Goal: Information Seeking & Learning: Compare options

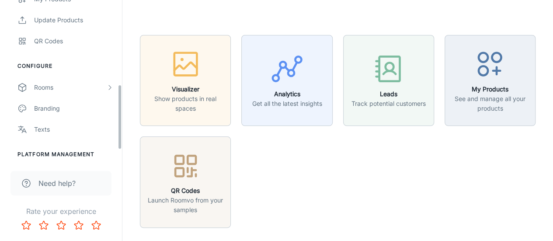
scroll to position [208, 0]
click at [58, 87] on div "Rooms" at bounding box center [70, 87] width 72 height 10
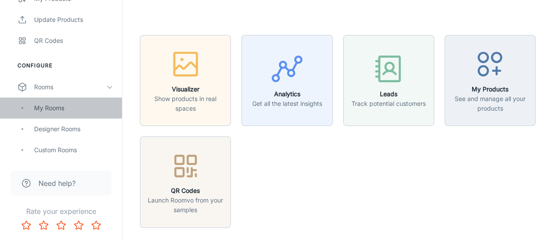
click at [55, 109] on div "My Rooms" at bounding box center [73, 108] width 79 height 10
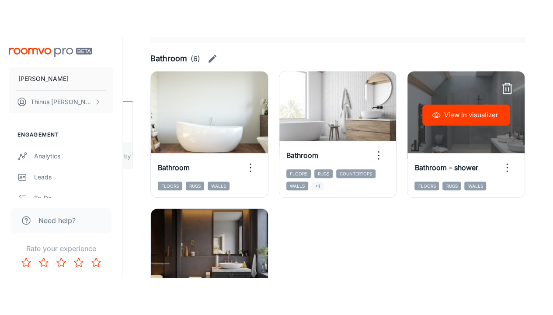
scroll to position [177, 0]
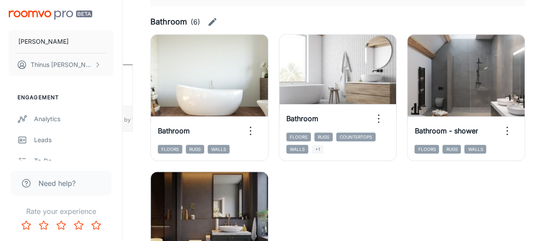
drag, startPoint x: 487, startPoint y: 0, endPoint x: 502, endPoint y: 20, distance: 24.6
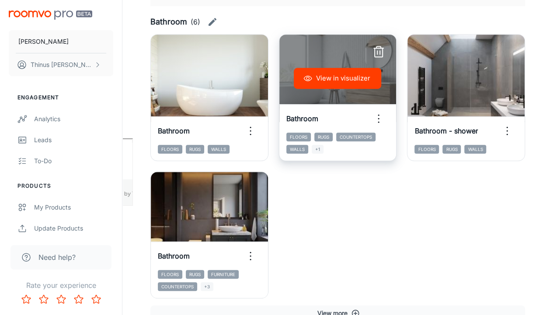
click at [380, 51] on icon "button" at bounding box center [378, 52] width 14 height 14
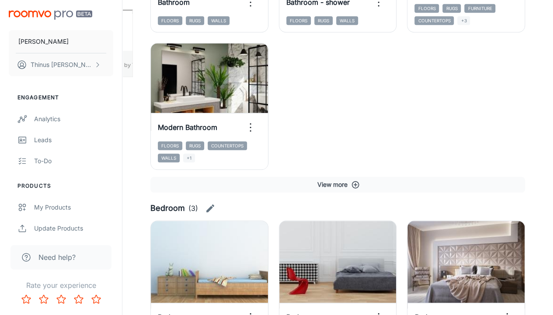
scroll to position [306, 0]
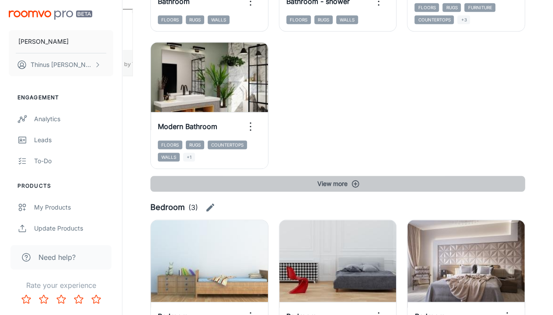
click at [335, 178] on button "View more" at bounding box center [337, 184] width 374 height 16
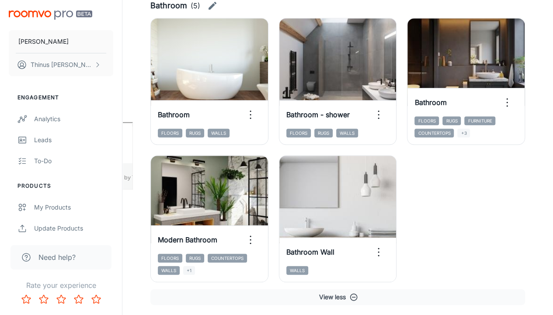
scroll to position [192, 0]
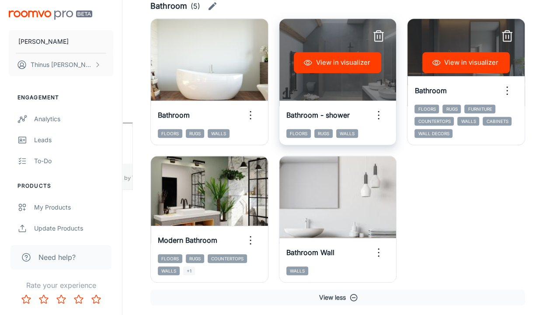
click at [381, 37] on icon "button" at bounding box center [378, 36] width 14 height 14
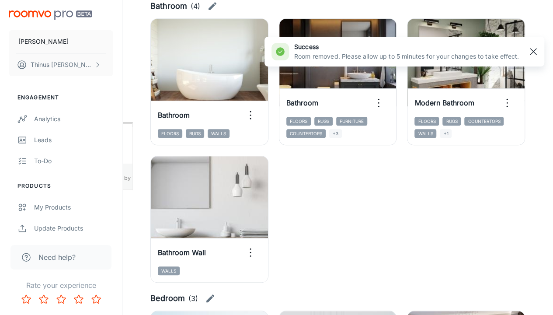
click at [537, 48] on rect "button" at bounding box center [533, 51] width 10 height 10
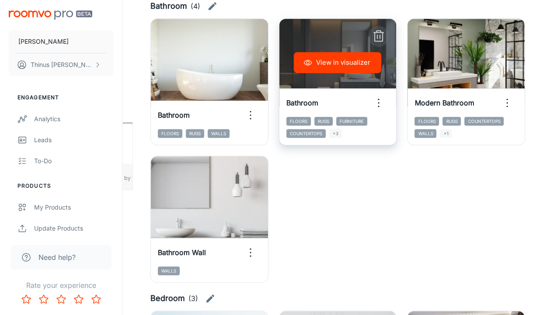
click at [379, 33] on icon "button" at bounding box center [378, 36] width 14 height 14
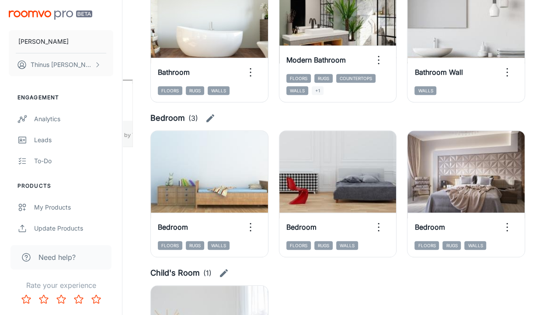
scroll to position [236, 0]
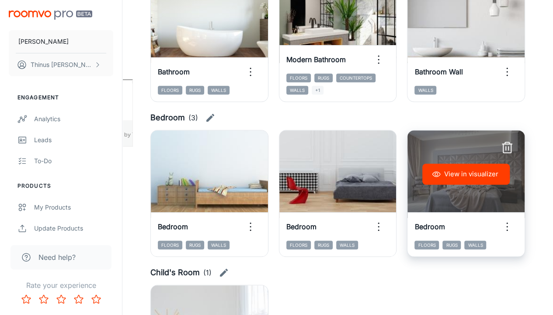
click at [507, 145] on icon "button" at bounding box center [507, 148] width 14 height 14
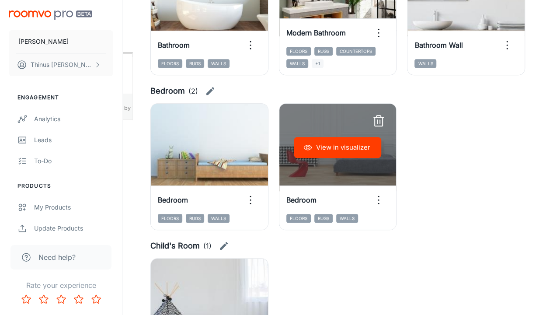
scroll to position [262, 0]
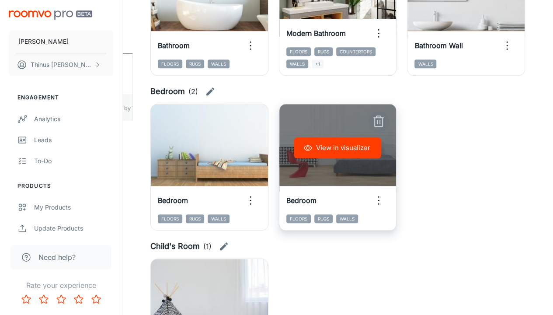
click at [381, 124] on icon "button" at bounding box center [378, 121] width 14 height 14
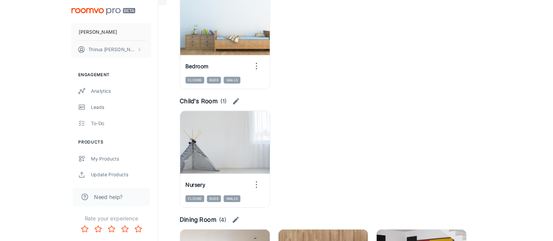
scroll to position [378, 0]
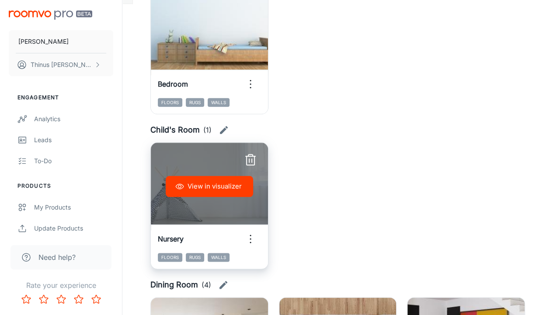
click at [207, 187] on button "View in visualizer" at bounding box center [209, 186] width 87 height 21
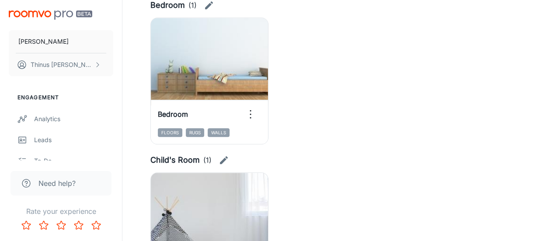
scroll to position [347, 0]
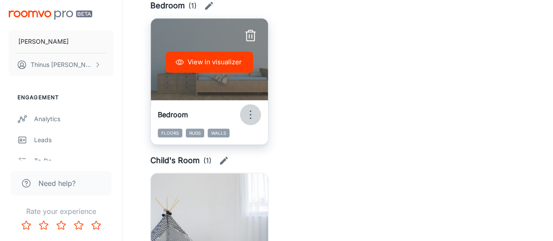
click at [253, 119] on icon "button" at bounding box center [250, 114] width 14 height 14
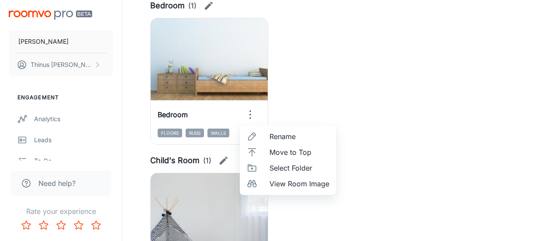
click at [266, 167] on li "Select Folder" at bounding box center [288, 168] width 97 height 16
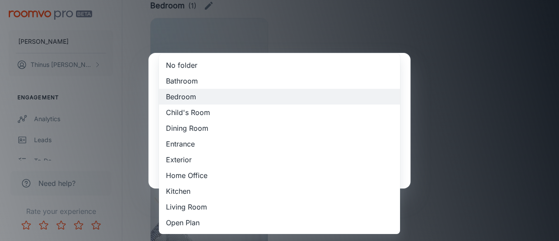
click at [202, 114] on li "Child's Room" at bounding box center [279, 112] width 241 height 16
type input "Child's Room"
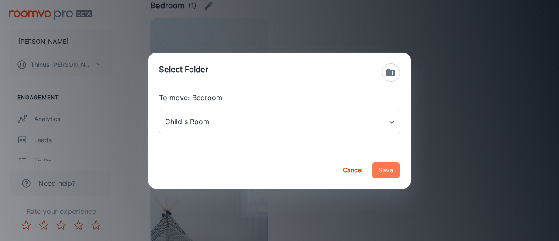
click at [385, 171] on button "Save" at bounding box center [386, 170] width 28 height 16
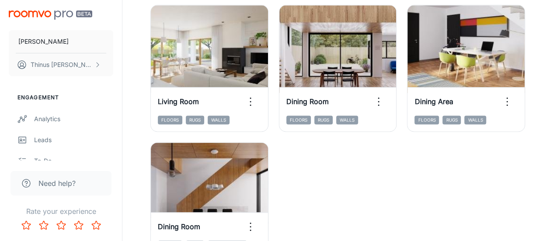
scroll to position [584, 0]
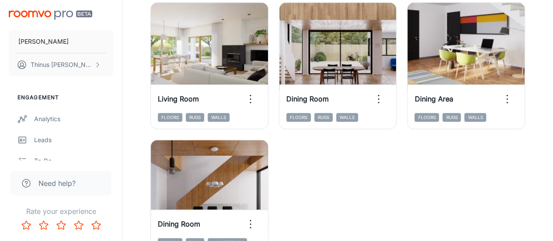
click at [386, 171] on div "View in visualizer Living Room Floors Rugs Walls View in visualizer Dining Room…" at bounding box center [332, 129] width 385 height 274
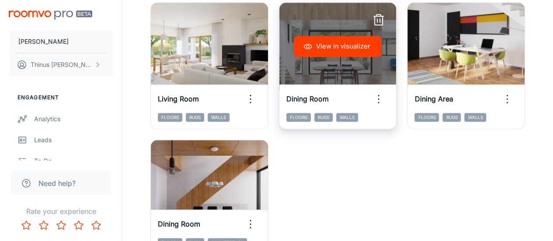
click at [381, 19] on icon "button" at bounding box center [378, 20] width 14 height 14
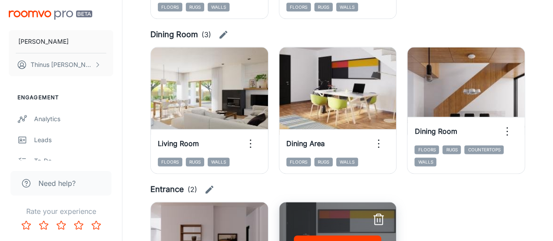
scroll to position [539, 0]
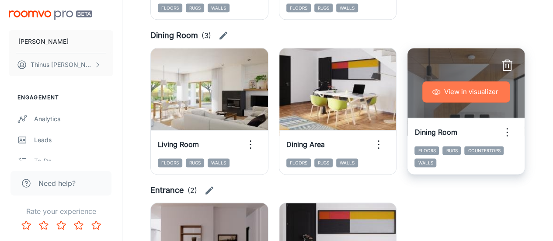
click at [453, 96] on button "View in visualizer" at bounding box center [465, 91] width 87 height 21
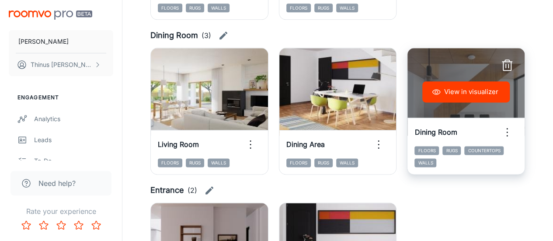
click at [503, 65] on icon "button" at bounding box center [507, 66] width 14 height 14
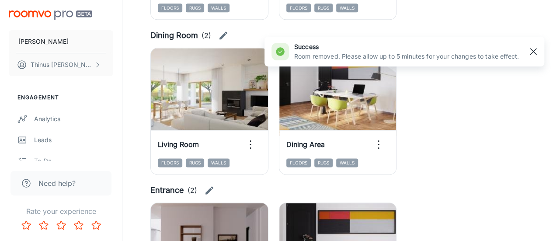
click at [530, 52] on rect "button" at bounding box center [533, 51] width 10 height 10
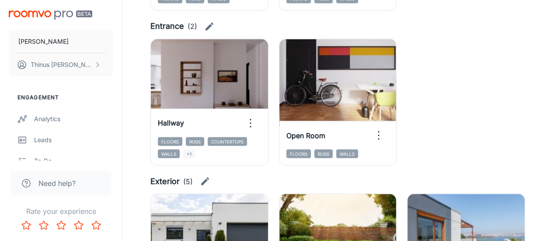
scroll to position [703, 0]
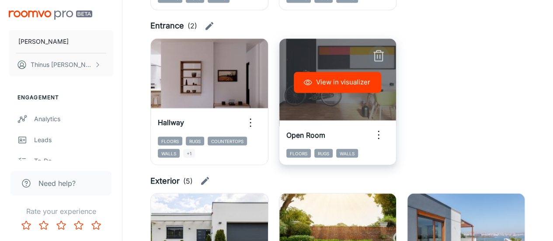
click at [378, 55] on icon "button" at bounding box center [378, 56] width 14 height 14
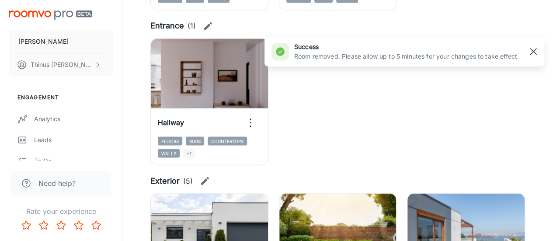
click at [533, 51] on rect "button" at bounding box center [533, 51] width 10 height 10
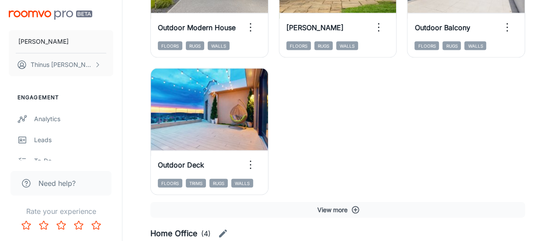
scroll to position [965, 0]
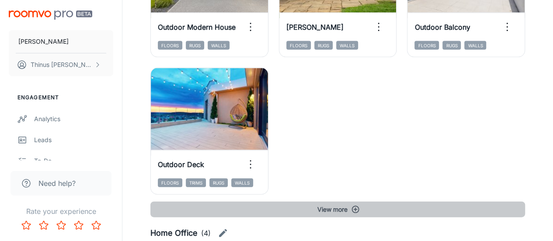
click at [357, 212] on icon "button" at bounding box center [355, 209] width 7 height 7
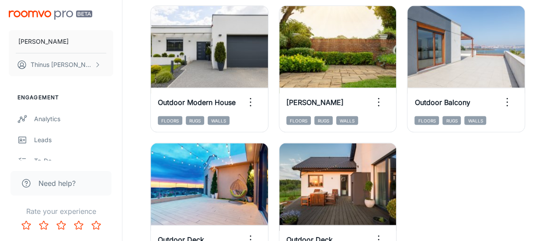
scroll to position [878, 0]
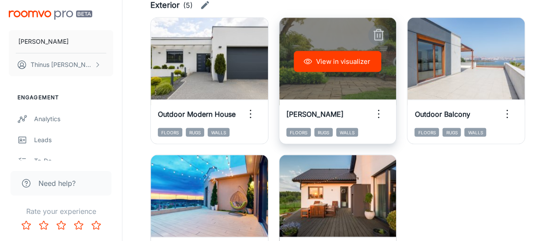
click at [380, 35] on line "button" at bounding box center [380, 35] width 0 height 3
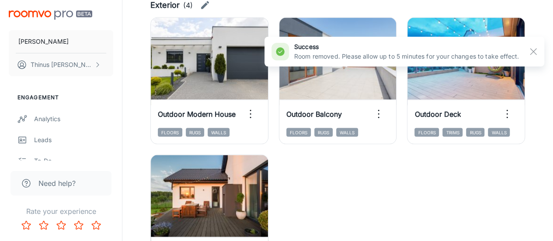
click at [458, 178] on div "View in visualizer Outdoor Modern House Floors Rugs Walls View in visualizer Ou…" at bounding box center [332, 144] width 385 height 274
click at [536, 55] on rect "button" at bounding box center [533, 51] width 10 height 10
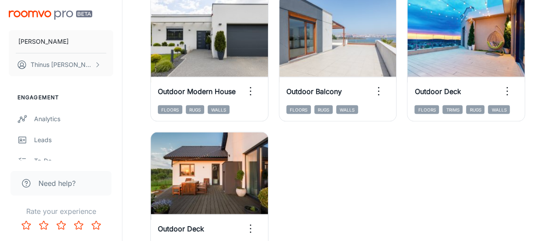
scroll to position [894, 0]
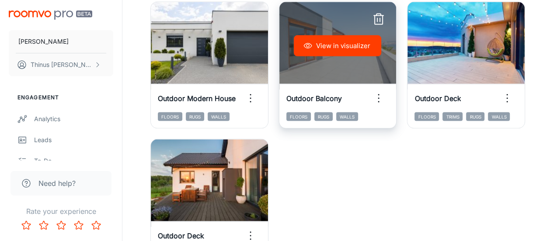
click at [343, 47] on button "View in visualizer" at bounding box center [337, 45] width 87 height 21
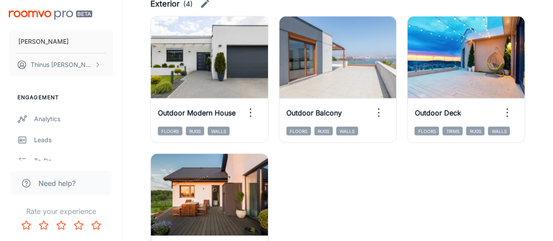
scroll to position [881, 0]
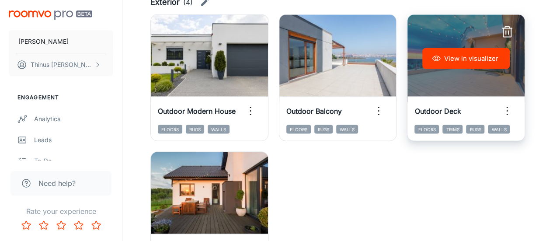
click at [508, 33] on line "button" at bounding box center [508, 32] width 0 height 3
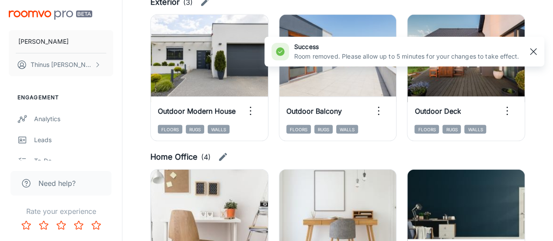
click at [533, 54] on rect "button" at bounding box center [533, 51] width 10 height 10
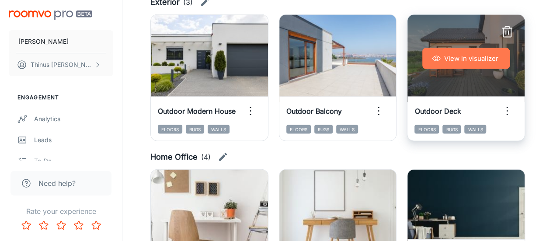
click at [457, 56] on button "View in visualizer" at bounding box center [465, 58] width 87 height 21
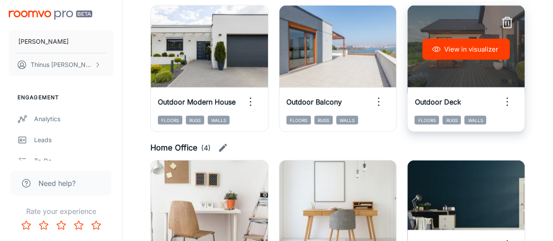
scroll to position [891, 0]
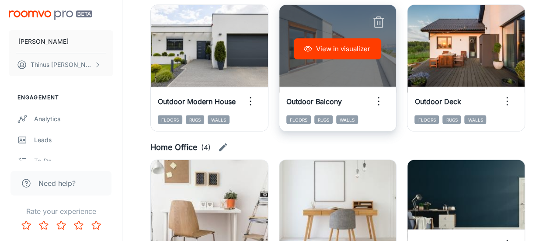
click at [378, 23] on icon "button" at bounding box center [378, 23] width 14 height 14
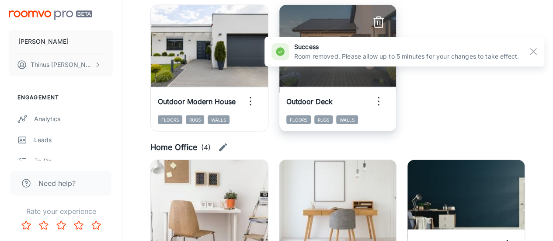
click at [379, 21] on icon "button" at bounding box center [378, 23] width 14 height 14
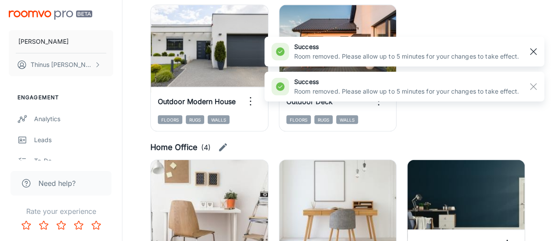
click at [535, 53] on rect "button" at bounding box center [533, 51] width 10 height 10
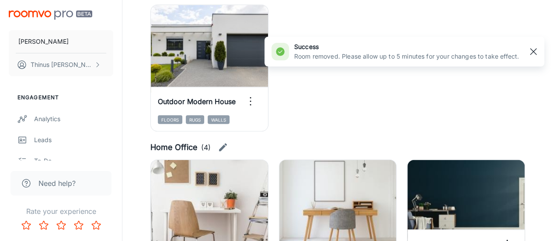
click at [534, 52] on line "button" at bounding box center [533, 51] width 6 height 6
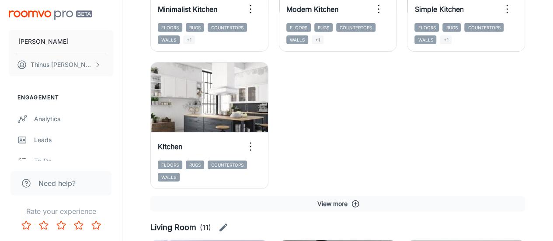
scroll to position [1418, 0]
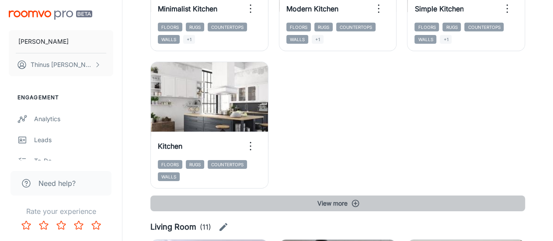
click at [350, 202] on button "View more" at bounding box center [337, 203] width 374 height 16
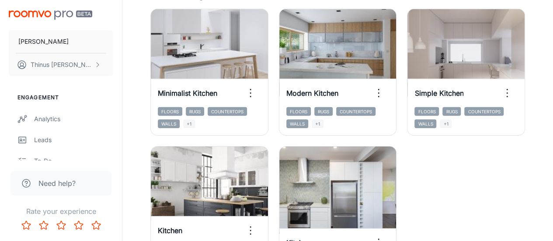
scroll to position [1333, 0]
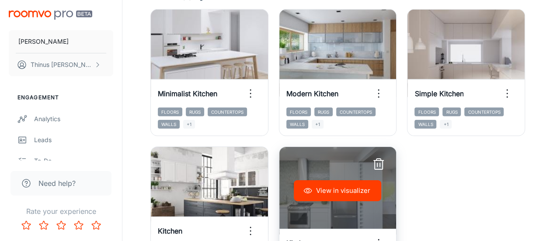
click at [381, 166] on icon "button" at bounding box center [378, 164] width 14 height 14
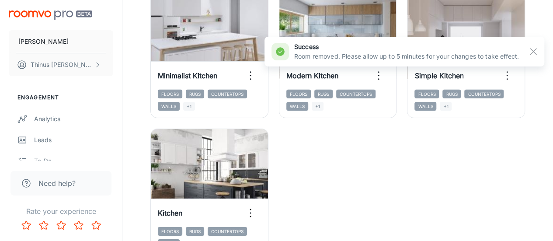
scroll to position [1351, 0]
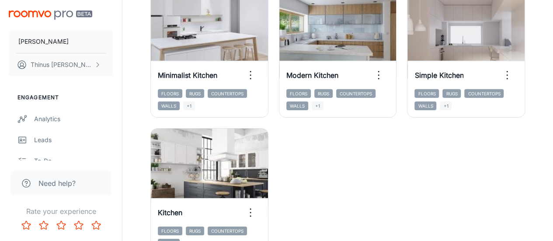
click at [371, 182] on div "View in visualizer Minimalist Kitchen Floors Rugs Countertops Walls +1 View in …" at bounding box center [332, 117] width 385 height 274
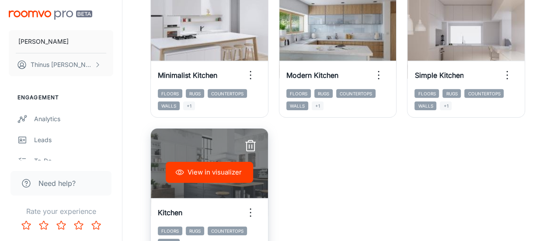
click at [248, 147] on icon "button" at bounding box center [250, 146] width 14 height 14
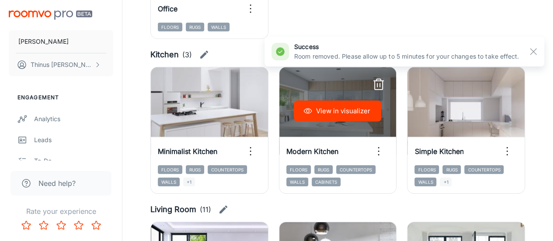
scroll to position [1274, 0]
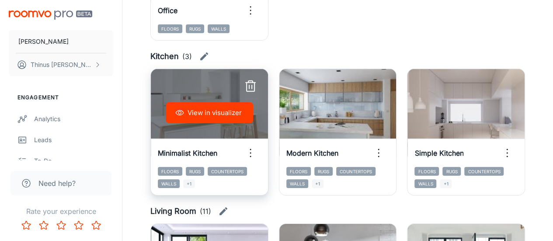
click at [210, 109] on button "View in visualizer" at bounding box center [209, 112] width 87 height 21
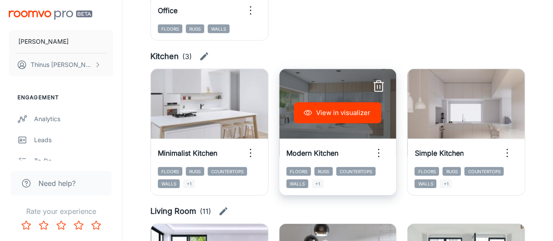
click at [332, 115] on button "View in visualizer" at bounding box center [337, 112] width 87 height 21
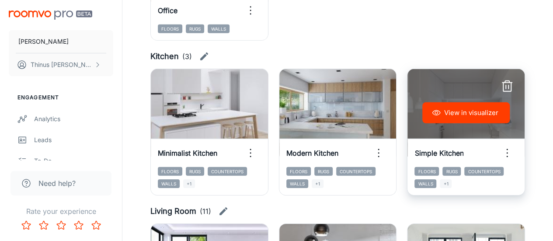
click at [461, 107] on button "View in visualizer" at bounding box center [465, 112] width 87 height 21
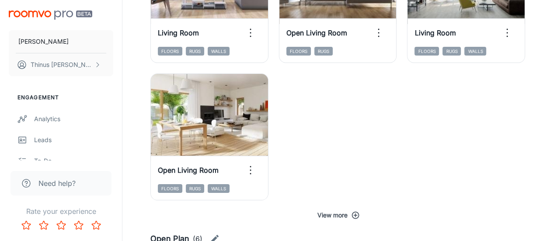
scroll to position [1561, 0]
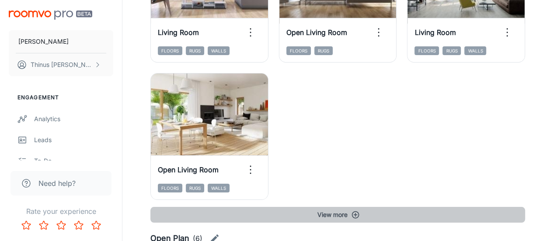
click at [351, 217] on icon "button" at bounding box center [355, 214] width 9 height 9
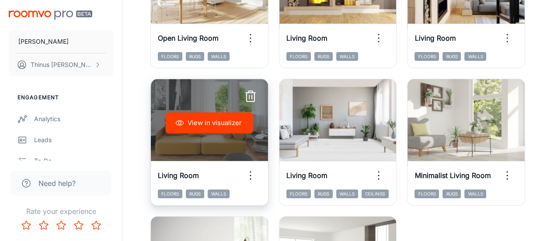
scroll to position [1695, 0]
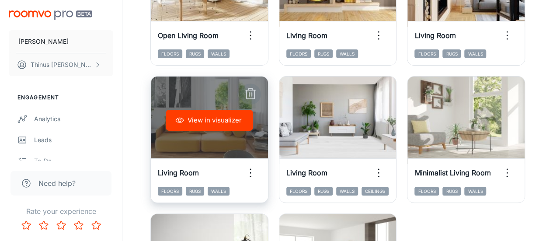
click at [249, 95] on line "button" at bounding box center [249, 94] width 0 height 3
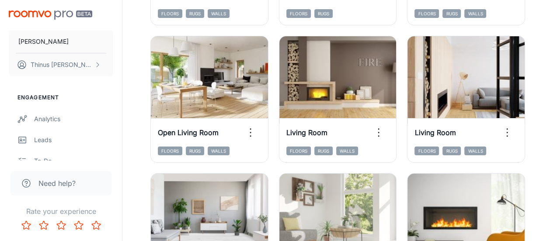
scroll to position [1598, 0]
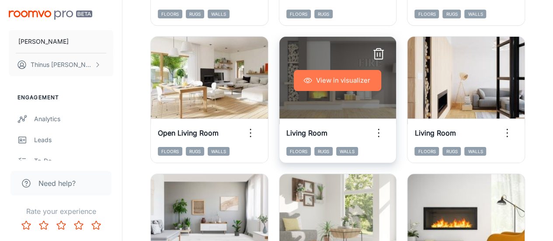
click at [333, 76] on button "View in visualizer" at bounding box center [337, 80] width 87 height 21
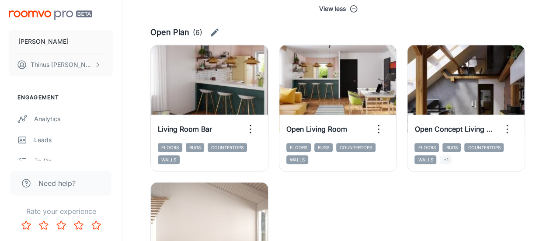
scroll to position [2041, 0]
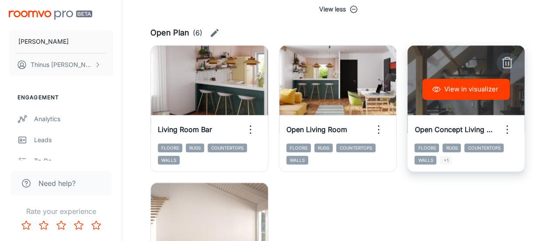
click at [510, 62] on icon "button" at bounding box center [507, 63] width 14 height 14
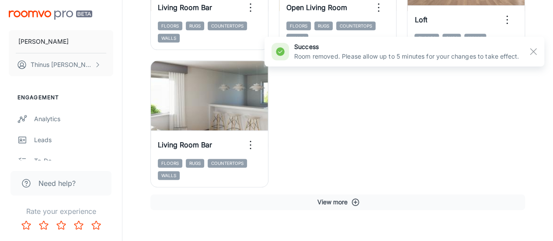
scroll to position [2164, 0]
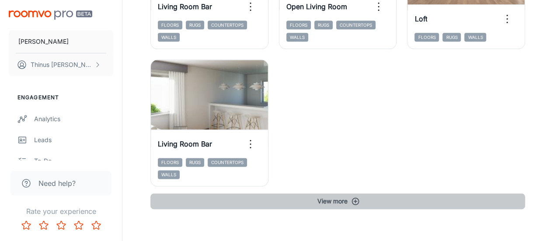
click at [340, 205] on button "View more" at bounding box center [337, 201] width 374 height 16
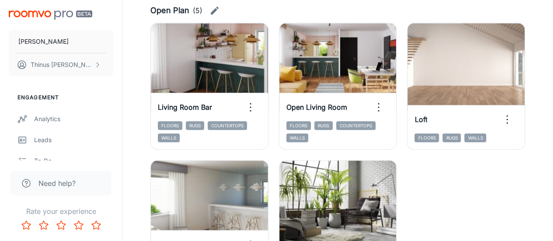
scroll to position [2064, 0]
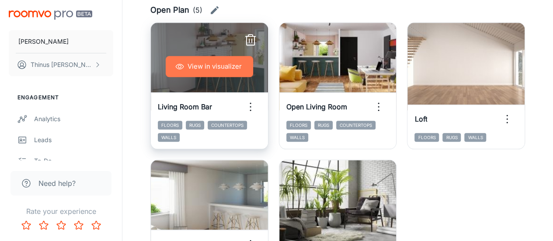
click at [206, 66] on button "View in visualizer" at bounding box center [209, 66] width 87 height 21
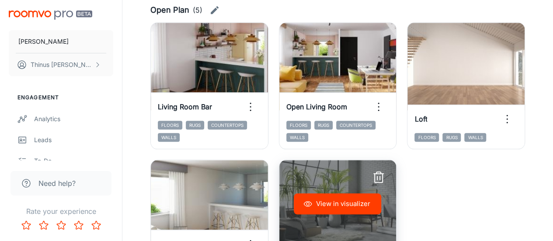
scroll to position [2127, 0]
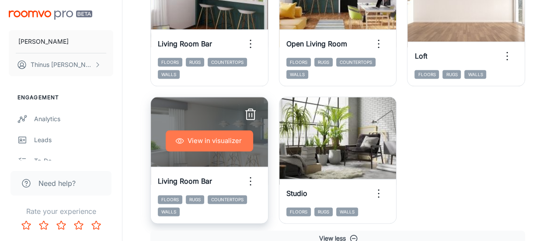
click at [211, 134] on button "View in visualizer" at bounding box center [209, 140] width 87 height 21
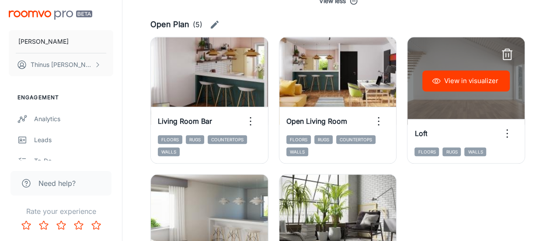
scroll to position [2049, 0]
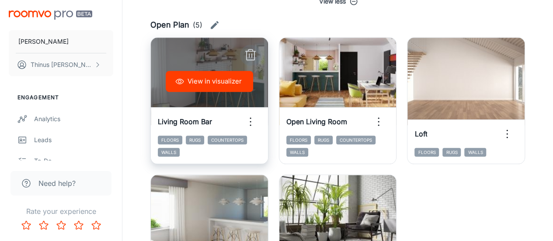
click at [250, 54] on icon "button" at bounding box center [250, 55] width 14 height 14
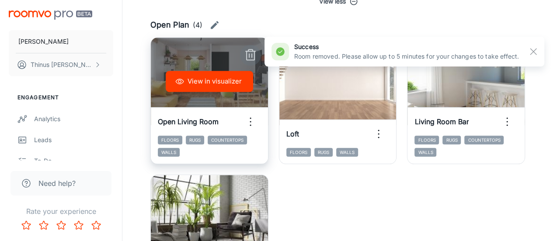
click at [250, 55] on icon "button" at bounding box center [250, 55] width 14 height 14
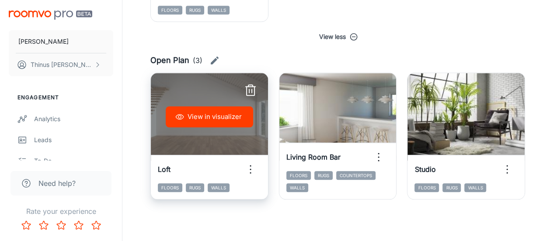
scroll to position [2013, 0]
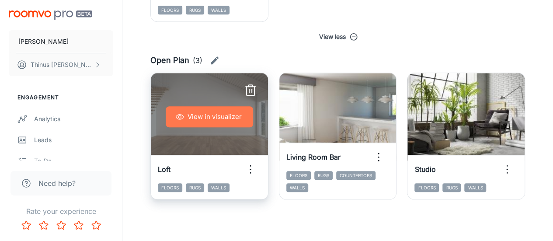
click at [196, 115] on button "View in visualizer" at bounding box center [209, 116] width 87 height 21
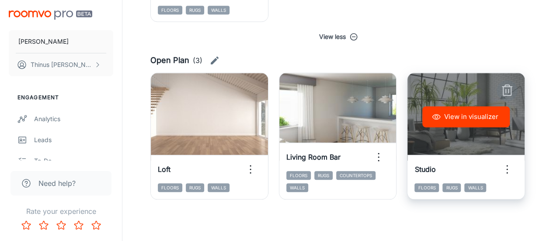
click at [506, 89] on line "button" at bounding box center [506, 90] width 0 height 3
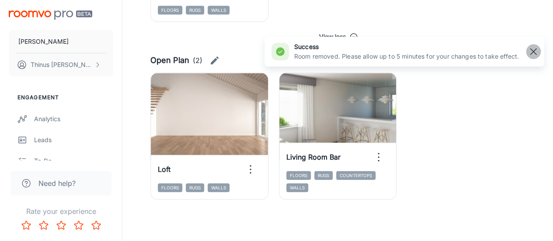
click at [533, 52] on line "button" at bounding box center [533, 51] width 6 height 6
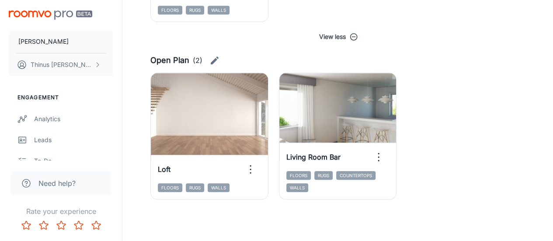
click at [475, 132] on div "View in visualizer Loft Floors Rugs Walls View in visualizer Living Room Bar Fl…" at bounding box center [332, 130] width 385 height 137
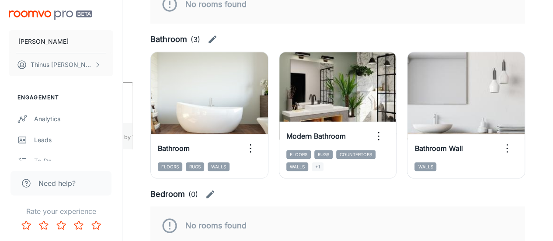
scroll to position [159, 0]
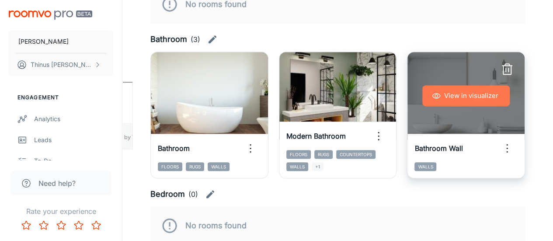
click at [479, 93] on button "View in visualizer" at bounding box center [465, 95] width 87 height 21
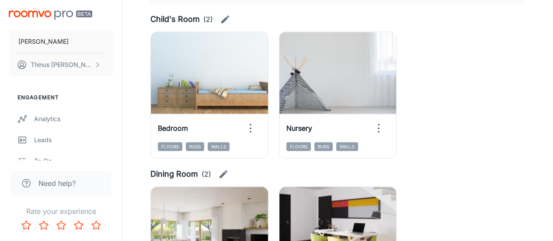
scroll to position [400, 0]
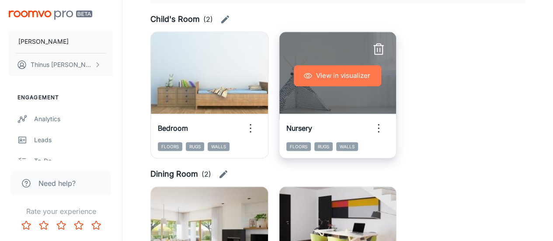
click at [327, 76] on button "View in visualizer" at bounding box center [337, 75] width 87 height 21
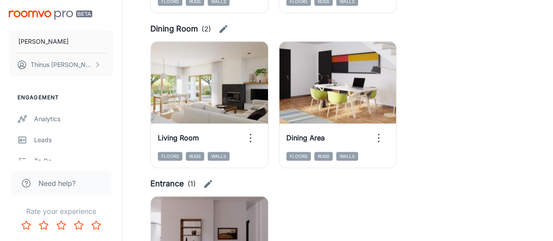
scroll to position [544, 0]
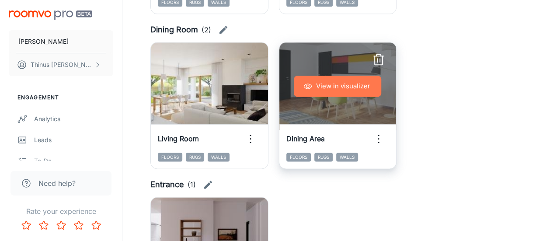
click at [343, 87] on button "View in visualizer" at bounding box center [337, 86] width 87 height 21
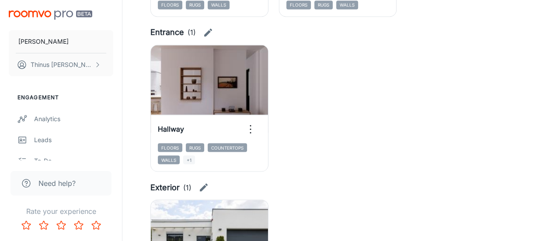
scroll to position [696, 0]
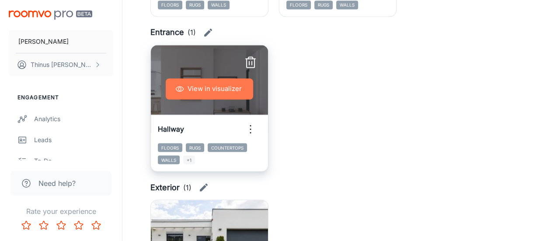
click at [204, 88] on button "View in visualizer" at bounding box center [209, 88] width 87 height 21
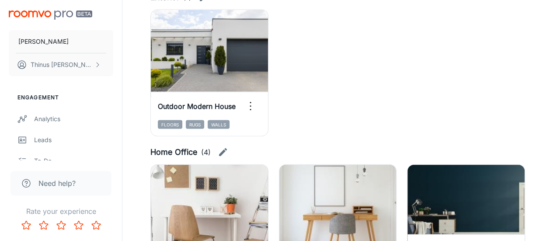
scroll to position [885, 0]
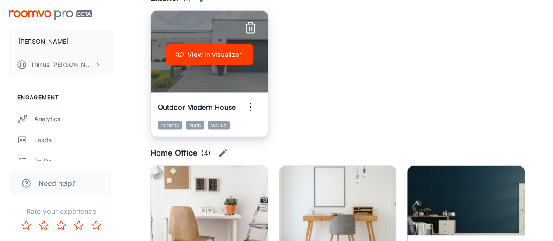
click at [184, 59] on button "View in visualizer" at bounding box center [209, 54] width 87 height 21
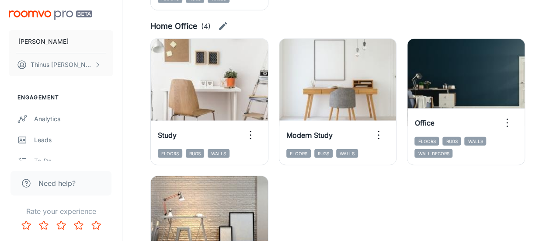
scroll to position [1009, 0]
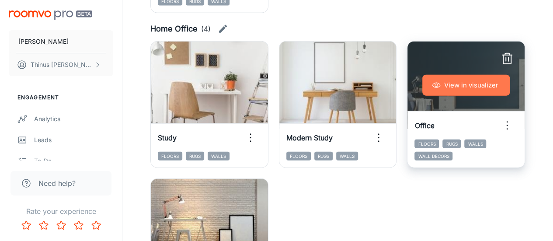
click at [466, 89] on button "View in visualizer" at bounding box center [465, 85] width 87 height 21
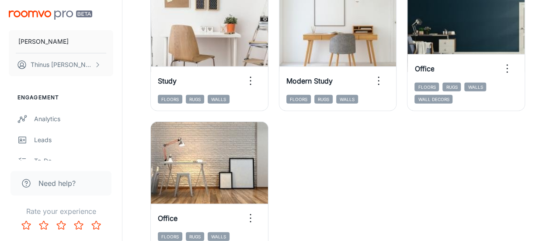
scroll to position [1066, 0]
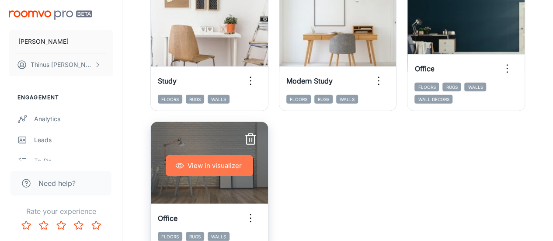
click at [197, 166] on button "View in visualizer" at bounding box center [209, 165] width 87 height 21
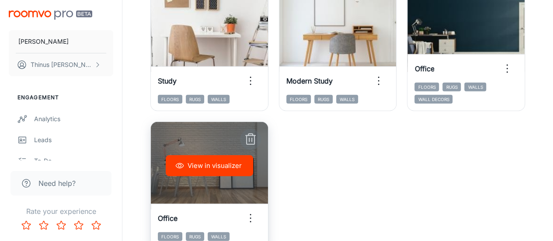
click at [251, 137] on icon "button" at bounding box center [250, 139] width 14 height 14
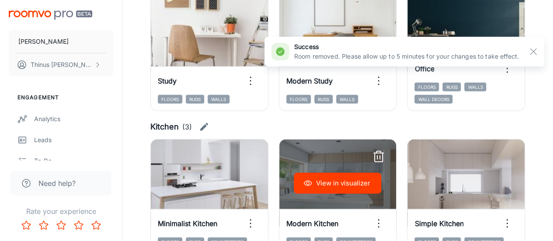
click at [357, 139] on div "View in visualizer" at bounding box center [337, 182] width 117 height 87
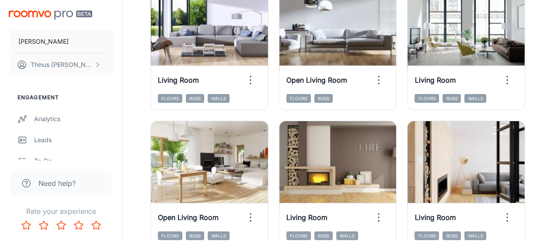
scroll to position [1459, 0]
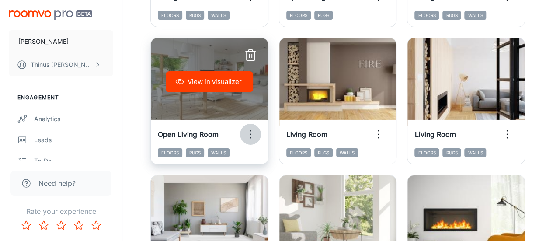
click at [254, 134] on icon "button" at bounding box center [250, 134] width 14 height 14
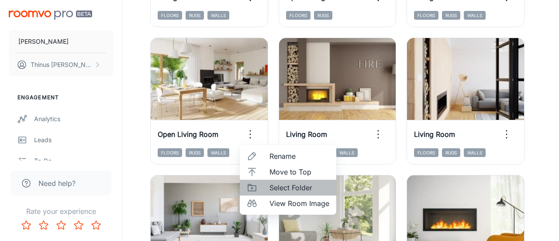
click at [291, 191] on span "Select Folder" at bounding box center [300, 187] width 60 height 10
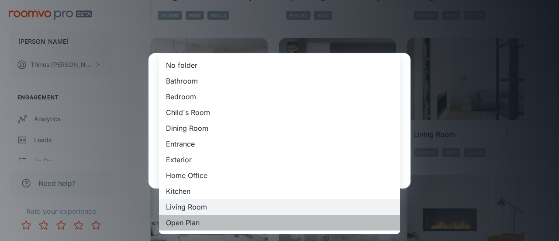
click at [217, 226] on li "Open Plan" at bounding box center [279, 223] width 241 height 16
type input "Open Plan"
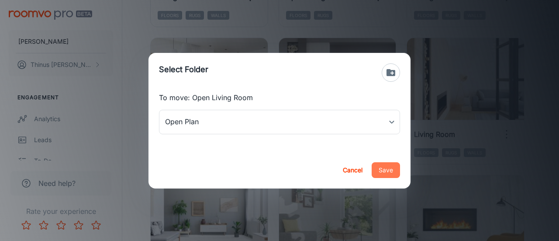
click at [392, 169] on button "Save" at bounding box center [386, 170] width 28 height 16
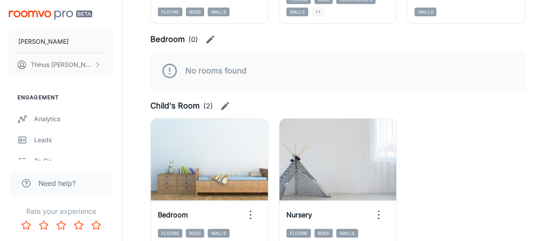
scroll to position [315, 0]
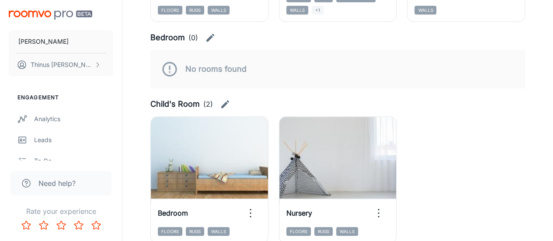
click at [32, 15] on img "scrollable content" at bounding box center [50, 14] width 83 height 9
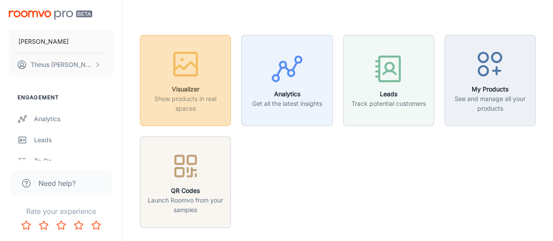
click at [184, 91] on h6 "Visualizer" at bounding box center [185, 89] width 80 height 10
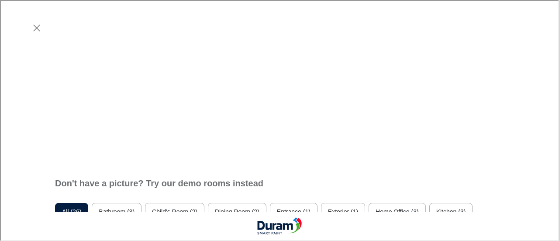
scroll to position [204, 0]
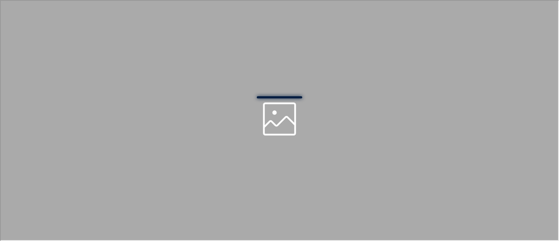
scroll to position [0, 0]
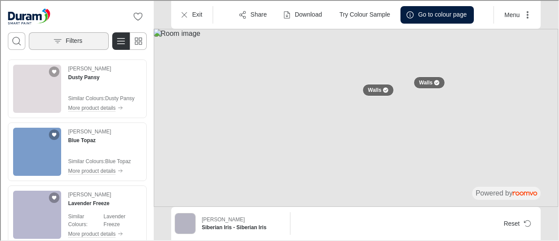
click at [78, 38] on p "Filters" at bounding box center [73, 40] width 17 height 9
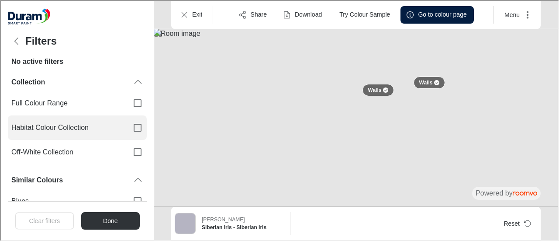
click at [131, 127] on input "Habitat Colour Collection" at bounding box center [137, 127] width 18 height 18
checkbox input "true"
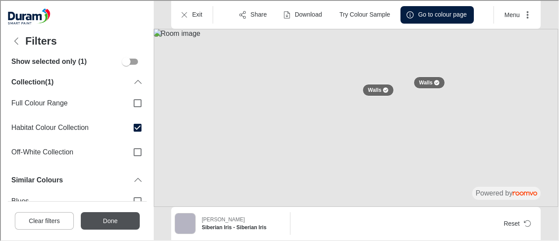
click at [118, 222] on button "Done" at bounding box center [109, 219] width 59 height 17
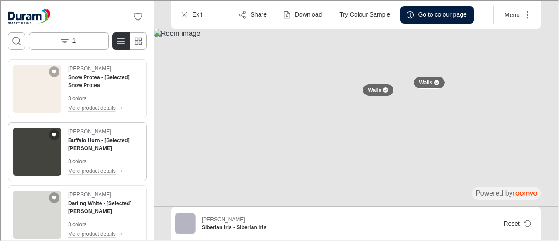
click at [45, 150] on img "See Buffalo Horn in the room" at bounding box center [36, 151] width 48 height 48
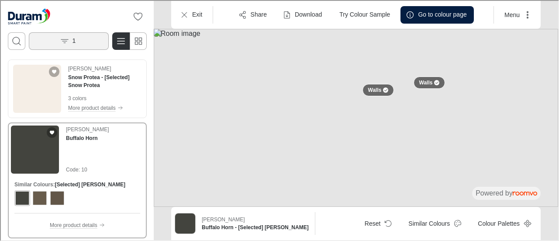
click at [74, 45] on button "1" at bounding box center [68, 39] width 80 height 17
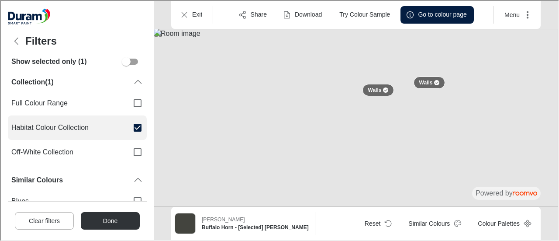
click at [130, 128] on input "Habitat Colour Collection" at bounding box center [137, 127] width 18 height 18
checkbox input "false"
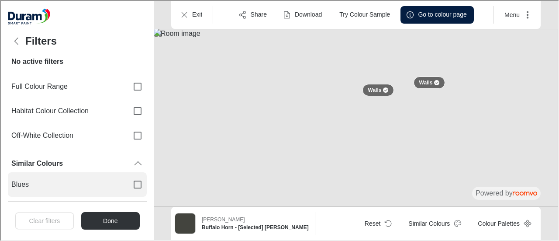
scroll to position [13, 0]
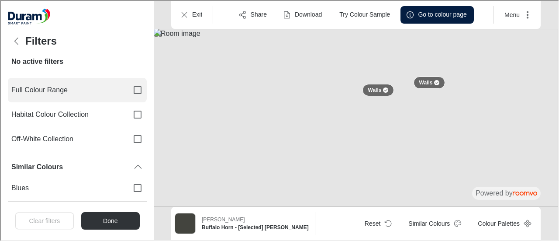
click at [128, 86] on input "Full Colour Range" at bounding box center [137, 89] width 18 height 18
checkbox input "true"
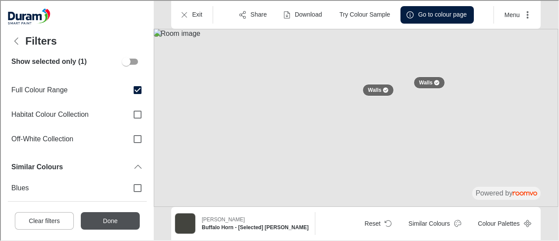
click at [117, 220] on button "Done" at bounding box center [109, 219] width 59 height 17
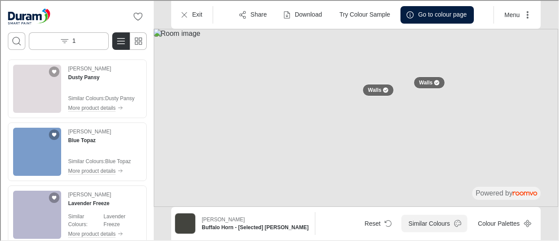
click at [436, 222] on button "Similar Colours" at bounding box center [434, 222] width 66 height 17
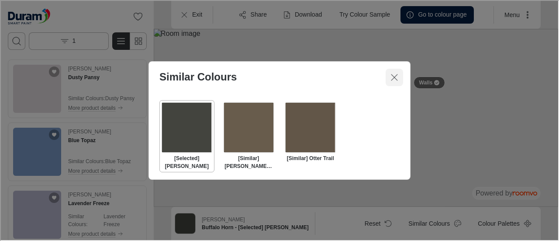
click at [392, 76] on icon "Close dialog" at bounding box center [393, 76] width 10 height 10
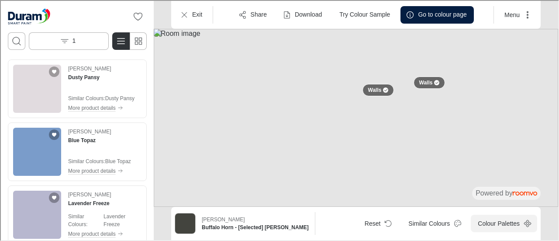
click at [499, 222] on button "Colour Palettes" at bounding box center [503, 222] width 66 height 17
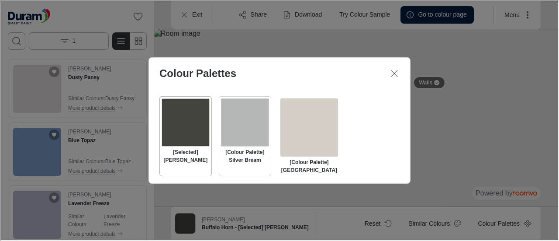
click at [246, 128] on div "Select [Colour Palette] Silver Bream" at bounding box center [244, 121] width 48 height 48
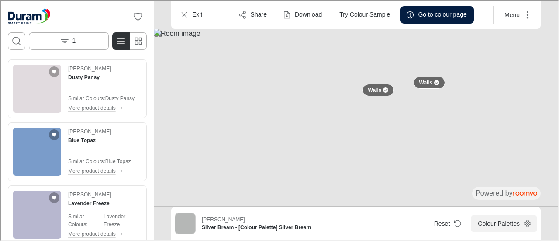
click at [510, 226] on button "Colour Palettes" at bounding box center [503, 222] width 66 height 17
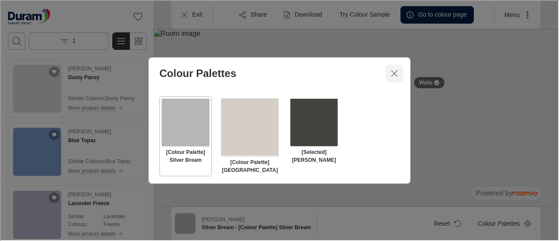
click at [394, 74] on icon "Close dialog" at bounding box center [393, 72] width 10 height 10
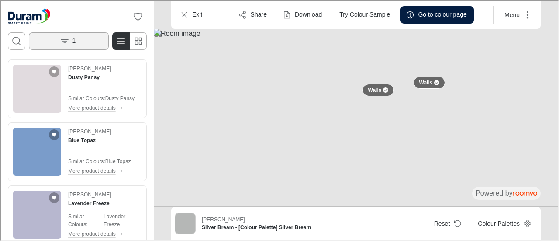
click at [77, 34] on button "1" at bounding box center [68, 39] width 80 height 17
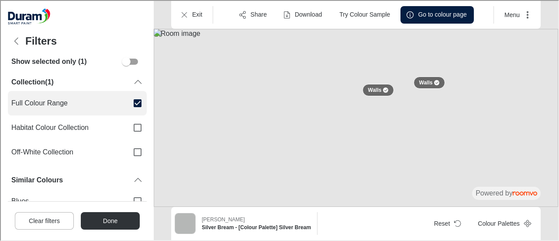
click at [131, 103] on input "Full Colour Range" at bounding box center [137, 102] width 18 height 18
checkbox input "false"
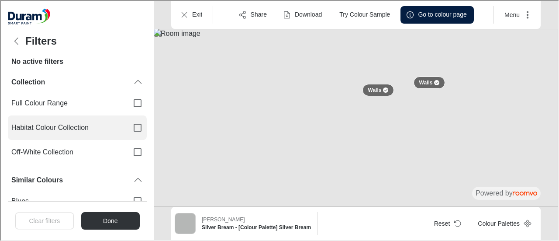
click at [128, 128] on input "Habitat Colour Collection" at bounding box center [137, 127] width 18 height 18
checkbox input "true"
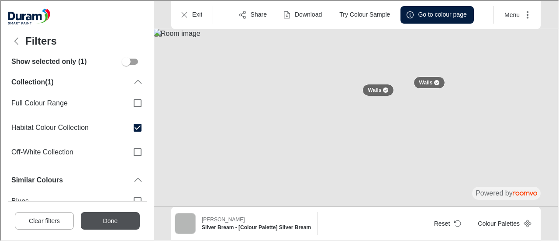
click at [117, 221] on button "Done" at bounding box center [109, 219] width 59 height 17
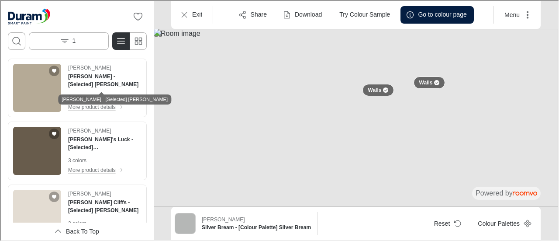
scroll to position [316, 0]
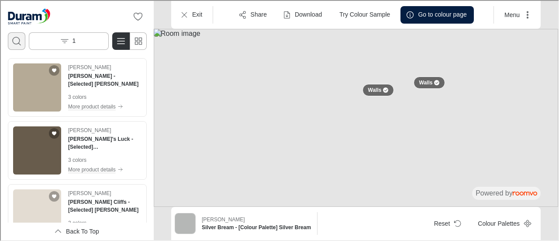
click at [18, 41] on circle "Open search box" at bounding box center [15, 39] width 7 height 7
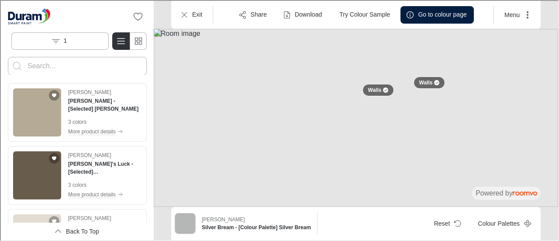
scroll to position [0, 0]
type input "wilderness"
click at [7, 56] on button "Search for products" at bounding box center [15, 64] width 17 height 17
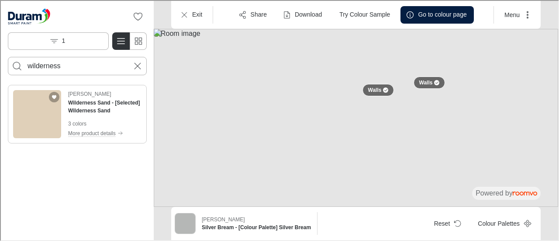
click at [32, 120] on img "See Wilderness Sand in the room" at bounding box center [36, 113] width 48 height 48
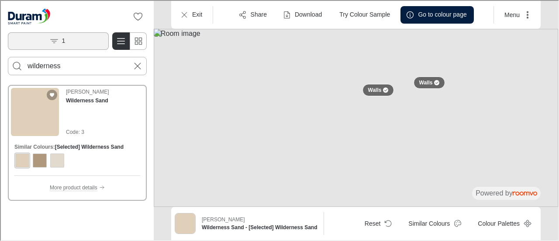
click at [65, 42] on button "1" at bounding box center [57, 39] width 101 height 17
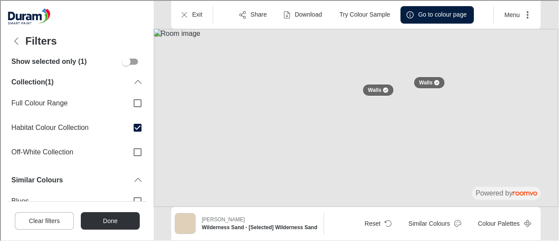
click at [185, 55] on img at bounding box center [355, 117] width 405 height 178
click at [13, 38] on icon "Back" at bounding box center [15, 40] width 10 height 10
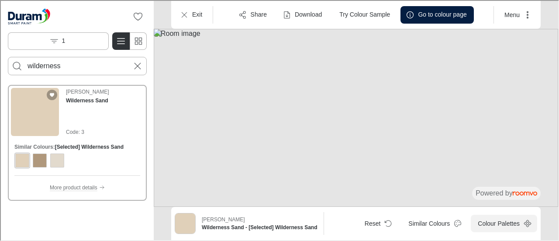
click at [518, 226] on button "Colour Palettes" at bounding box center [503, 222] width 66 height 17
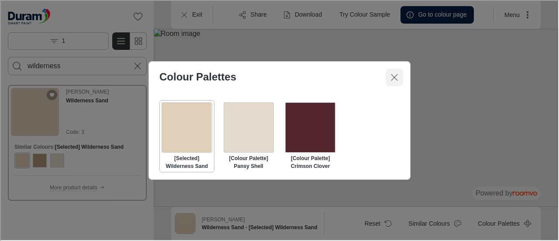
click at [394, 78] on icon "Close dialog" at bounding box center [393, 76] width 10 height 10
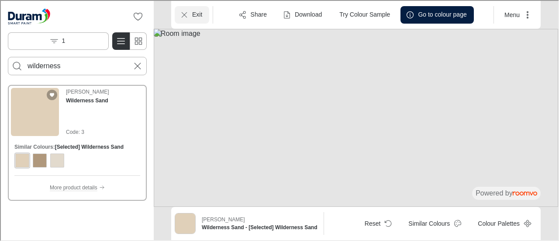
click at [195, 8] on button "Exit" at bounding box center [191, 13] width 35 height 17
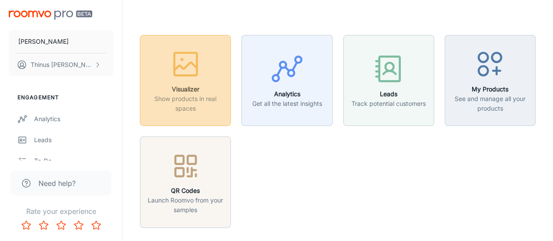
click at [217, 94] on p "Show products in real spaces" at bounding box center [185, 103] width 80 height 19
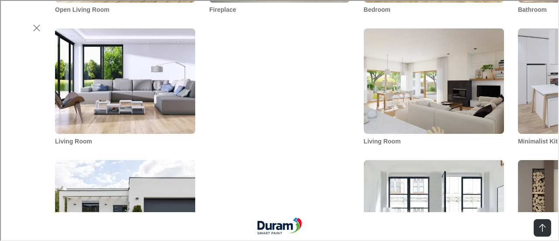
scroll to position [516, 0]
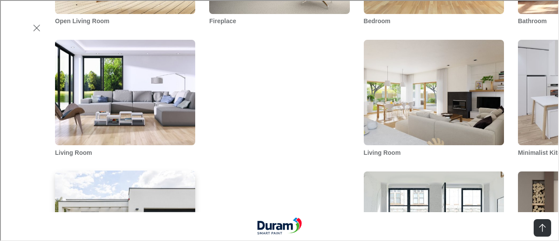
click at [88, 170] on img "Outdoor Modern House" at bounding box center [125, 223] width 142 height 107
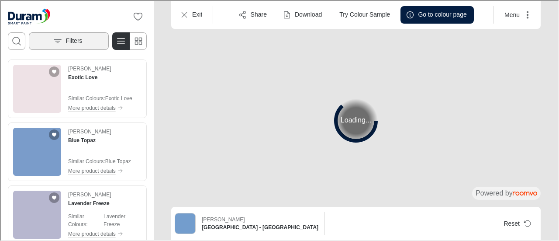
click at [74, 35] on button "Filters" at bounding box center [68, 39] width 80 height 17
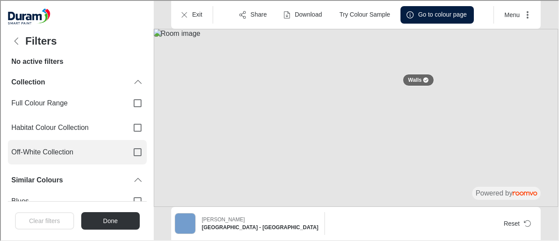
click at [130, 150] on input "Off-White Collection" at bounding box center [137, 151] width 18 height 18
checkbox input "true"
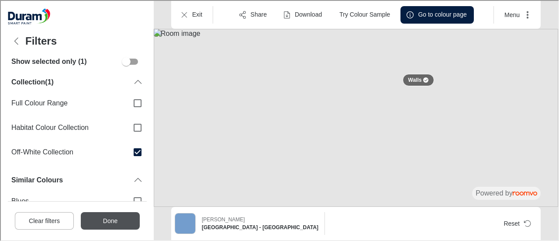
click at [111, 222] on button "Done" at bounding box center [109, 219] width 59 height 17
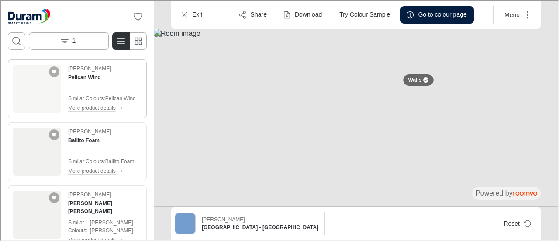
click at [24, 80] on img "See Pelican Wing in the room" at bounding box center [36, 88] width 48 height 48
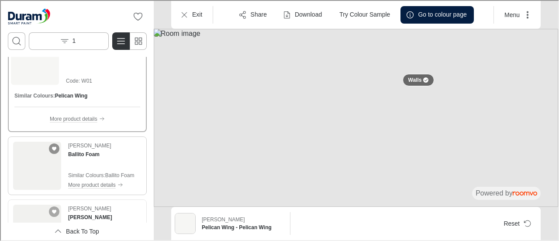
scroll to position [26, 0]
click at [33, 172] on img "See Ballito Foam in the room" at bounding box center [36, 164] width 48 height 48
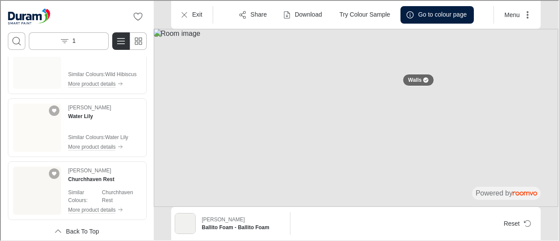
scroll to position [261, 0]
click at [38, 125] on img "See Water Lily in the room" at bounding box center [36, 124] width 48 height 48
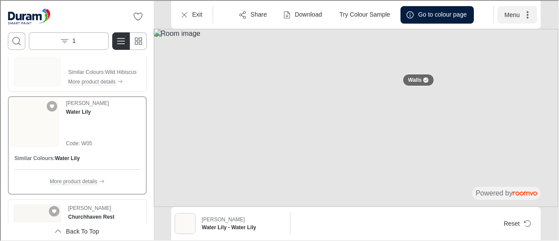
click at [520, 15] on button "Menu" at bounding box center [517, 13] width 40 height 17
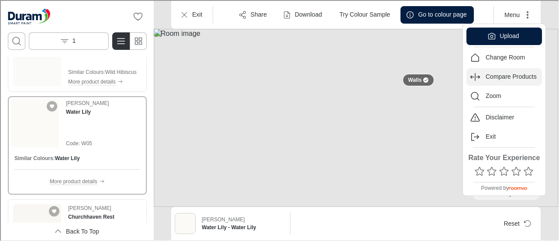
click at [500, 78] on p "Compare Products" at bounding box center [510, 76] width 51 height 9
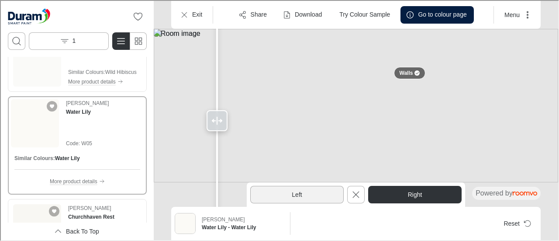
click at [311, 192] on button "Left" at bounding box center [296, 193] width 94 height 17
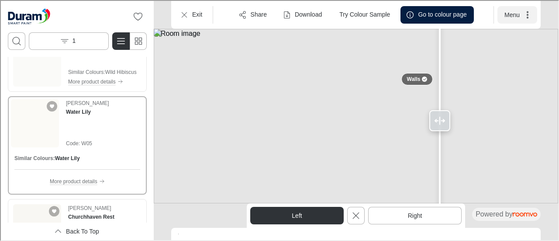
click at [511, 13] on button "Menu" at bounding box center [517, 13] width 40 height 17
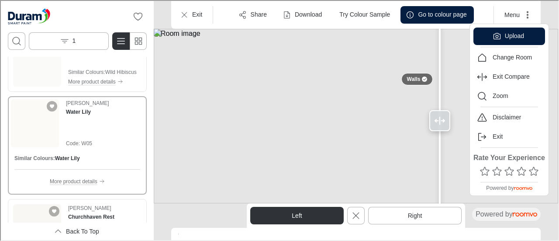
click at [515, 0] on div at bounding box center [279, 119] width 558 height 239
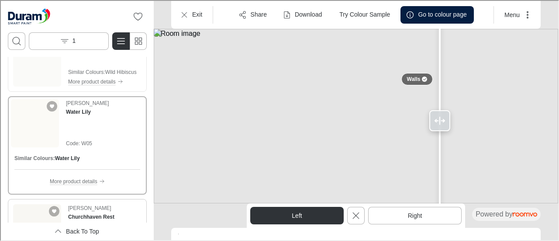
click at [32, 215] on img "See Churchhaven Rest in the room" at bounding box center [36, 227] width 48 height 48
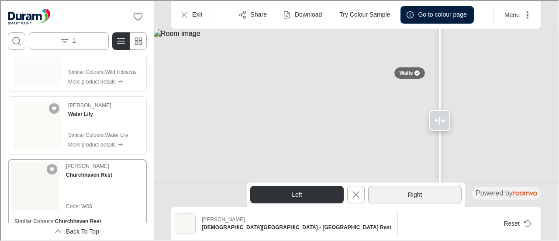
click at [394, 191] on button "Right" at bounding box center [414, 193] width 94 height 17
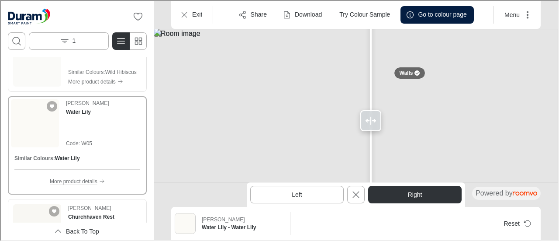
drag, startPoint x: 212, startPoint y: 118, endPoint x: 370, endPoint y: 103, distance: 158.4
click at [370, 103] on div at bounding box center [370, 119] width 14 height 239
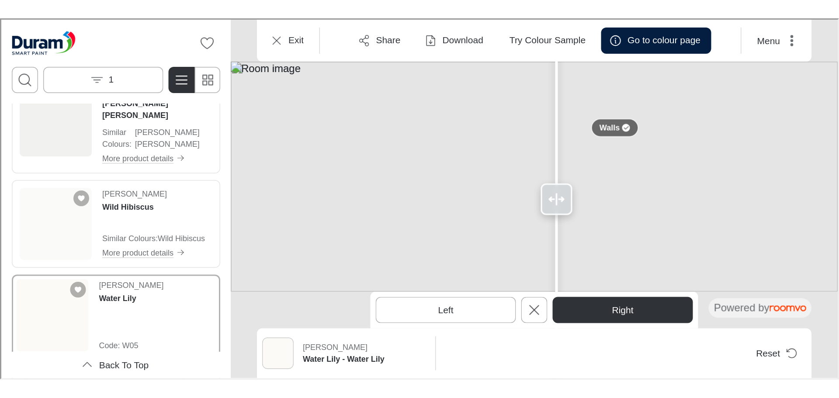
scroll to position [94, 0]
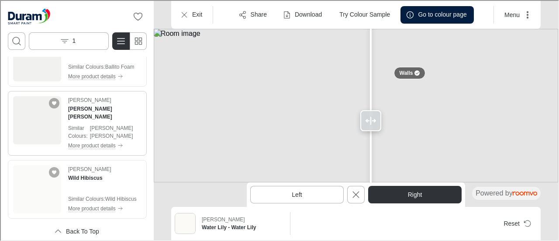
click at [30, 125] on img "See Sutherland Frost in the room" at bounding box center [36, 119] width 48 height 48
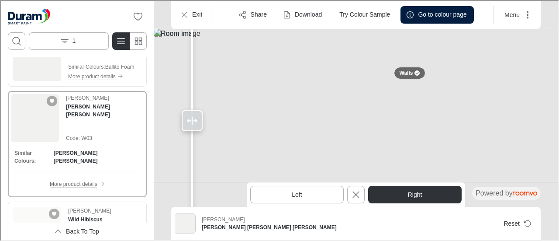
drag, startPoint x: 376, startPoint y: 115, endPoint x: 177, endPoint y: 110, distance: 198.4
click at [181, 110] on div at bounding box center [191, 119] width 21 height 21
click at [200, 9] on button "Exit" at bounding box center [191, 13] width 35 height 17
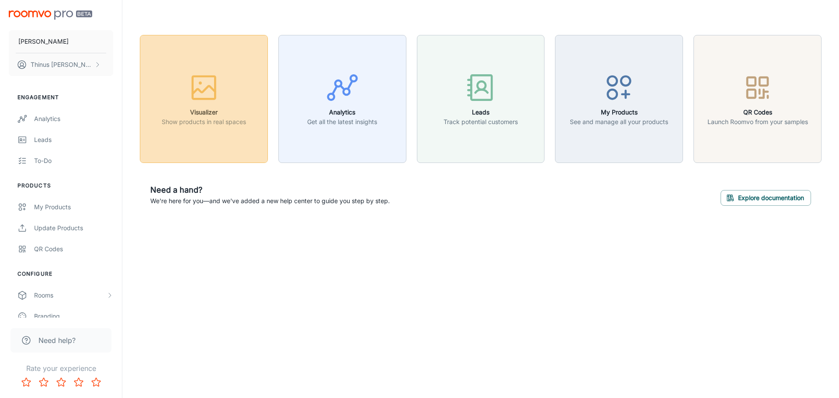
click at [198, 107] on h6 "Visualizer" at bounding box center [204, 112] width 84 height 10
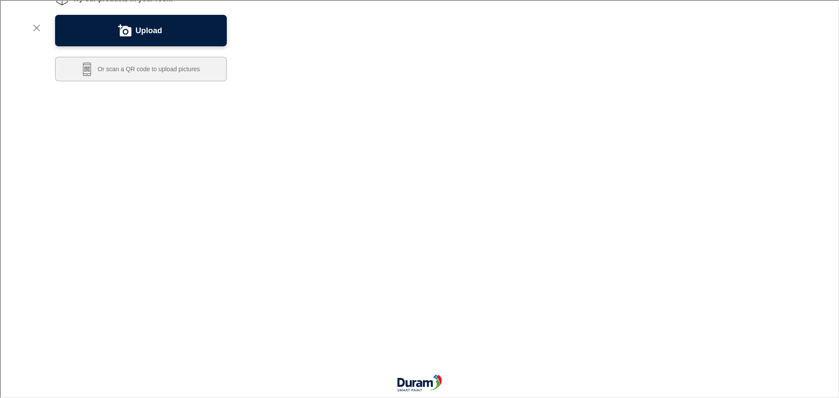
scroll to position [131, 0]
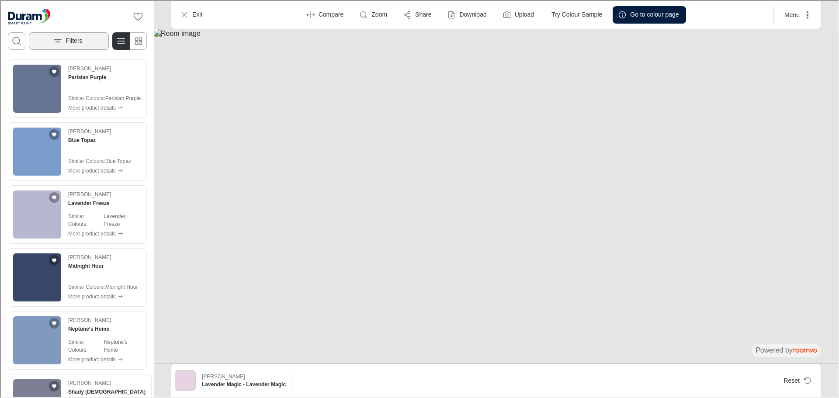
click at [64, 46] on button "Filters" at bounding box center [68, 39] width 80 height 17
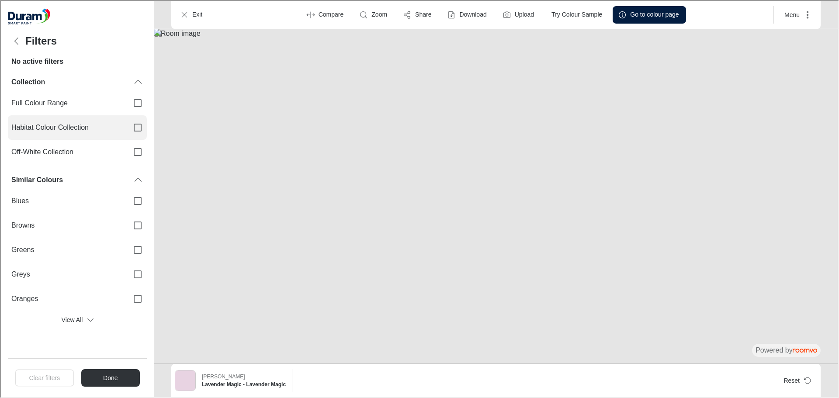
click at [138, 128] on input "Habitat Colour Collection" at bounding box center [137, 127] width 18 height 18
checkbox input "true"
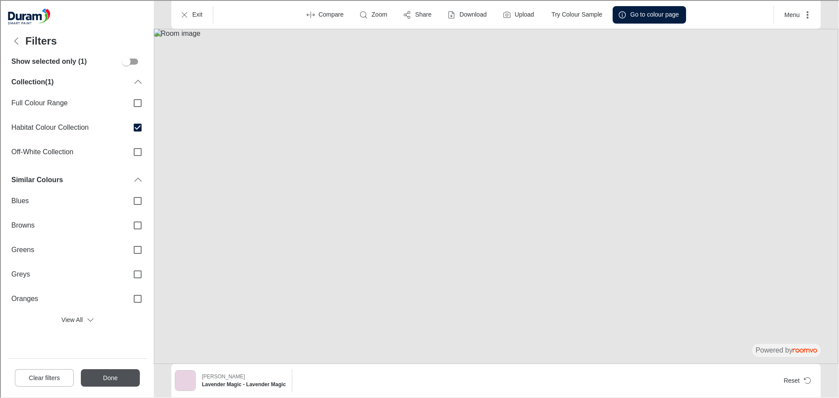
click at [120, 377] on button "Done" at bounding box center [109, 376] width 59 height 17
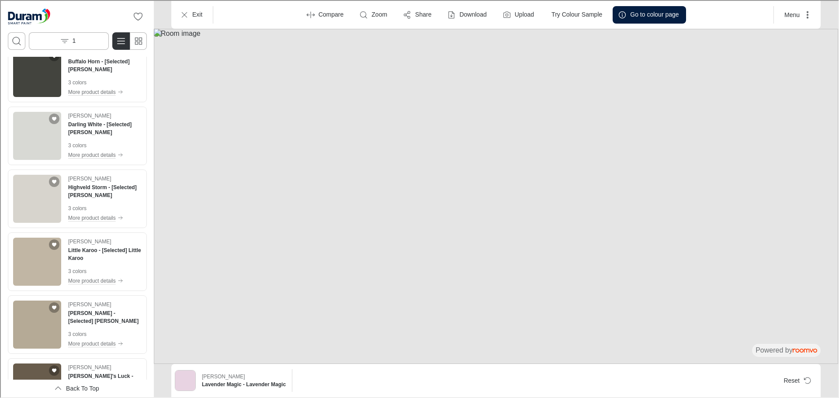
scroll to position [131, 0]
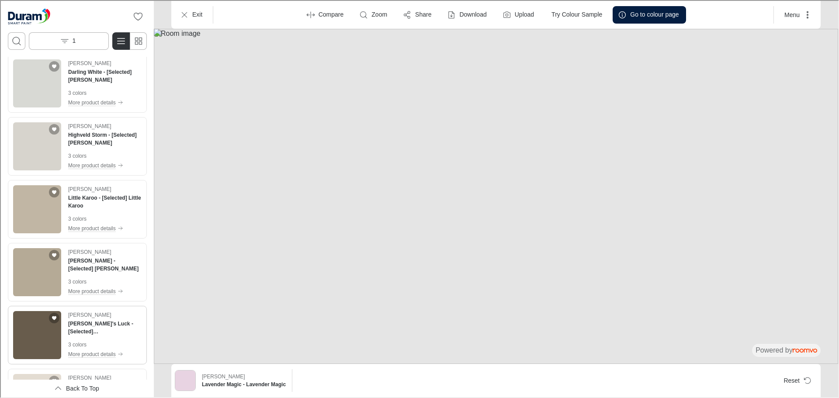
click at [41, 336] on img "See Bourke's Luck in the room" at bounding box center [36, 334] width 48 height 48
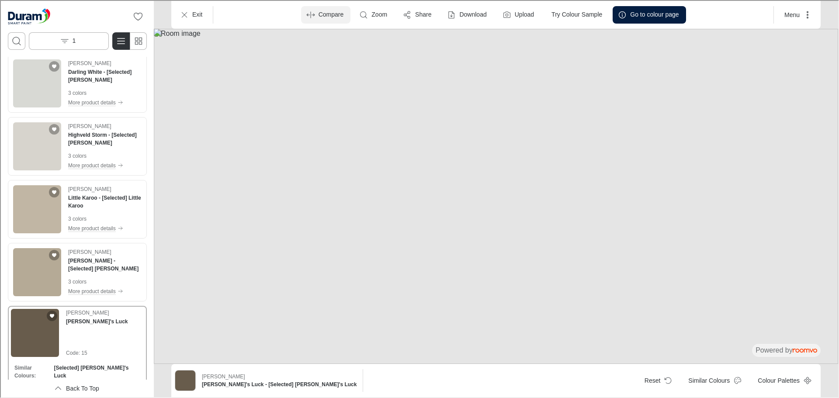
click at [319, 17] on p "Compare" at bounding box center [330, 14] width 25 height 9
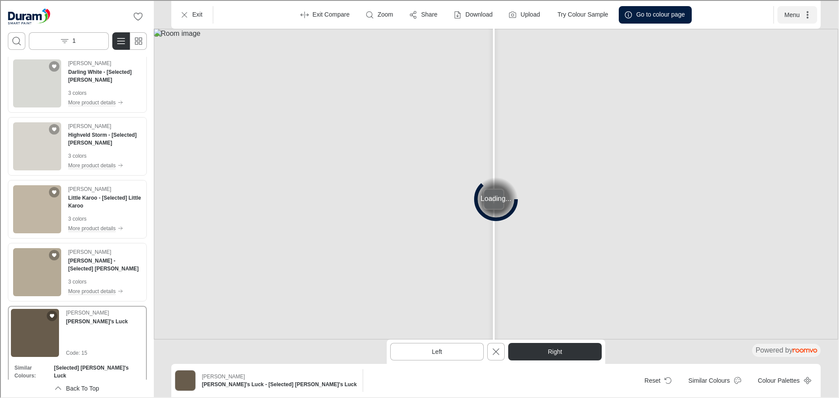
click at [783, 12] on button "Menu" at bounding box center [796, 13] width 40 height 17
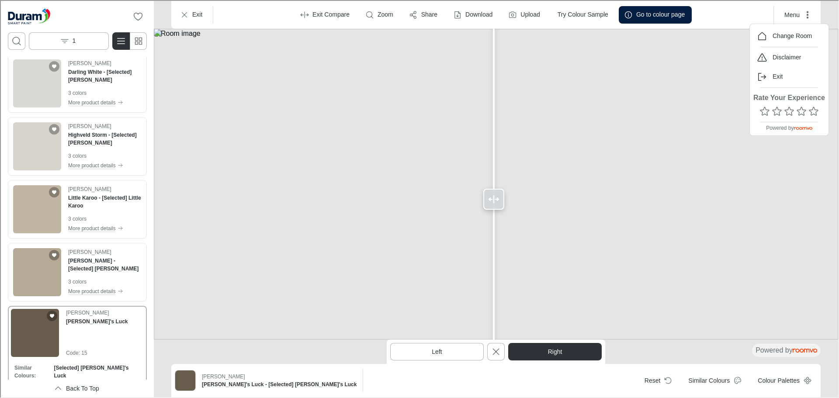
click at [745, 231] on div at bounding box center [418, 198] width 837 height 396
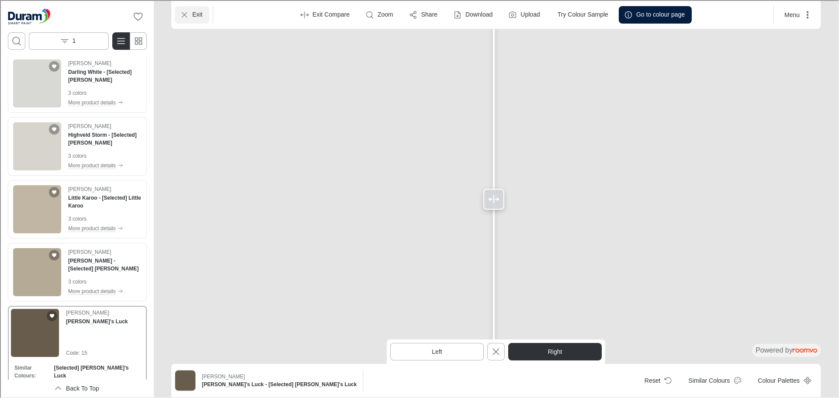
click at [199, 14] on p "Exit" at bounding box center [196, 14] width 10 height 9
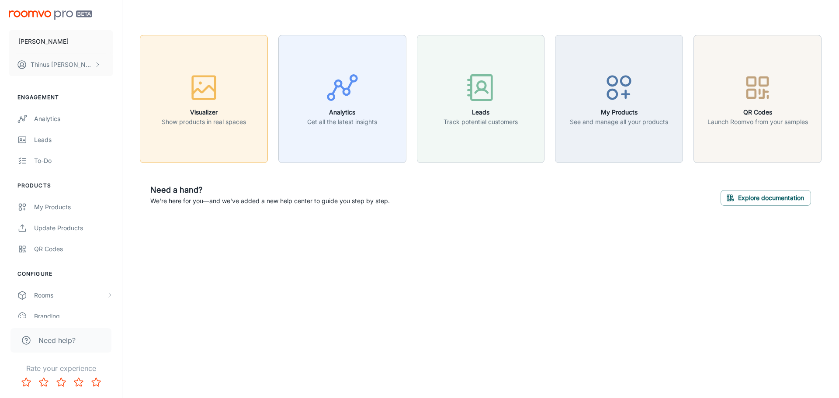
click at [219, 106] on div "button" at bounding box center [204, 89] width 84 height 36
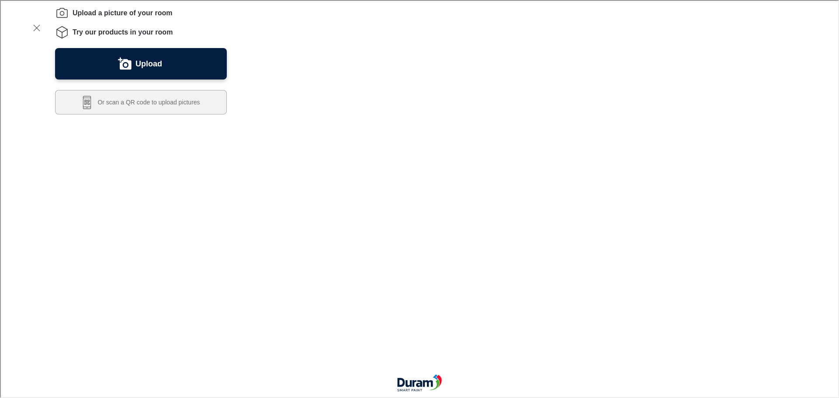
scroll to position [175, 0]
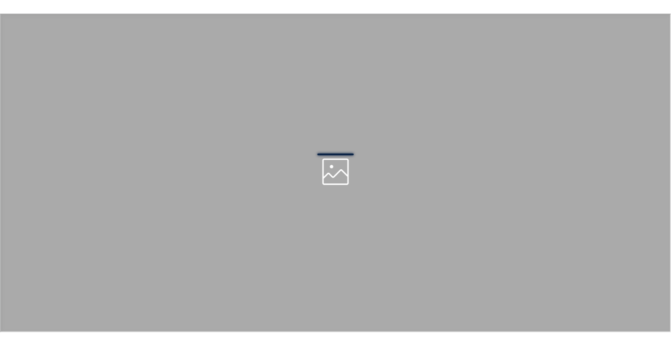
scroll to position [0, 0]
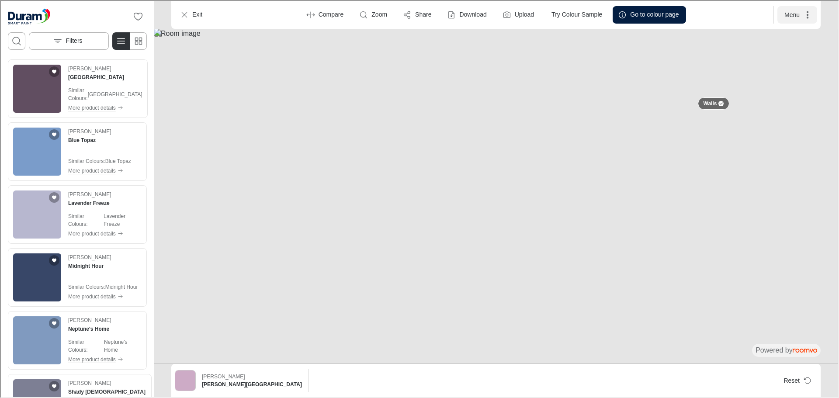
click at [794, 11] on button "Menu" at bounding box center [796, 13] width 40 height 17
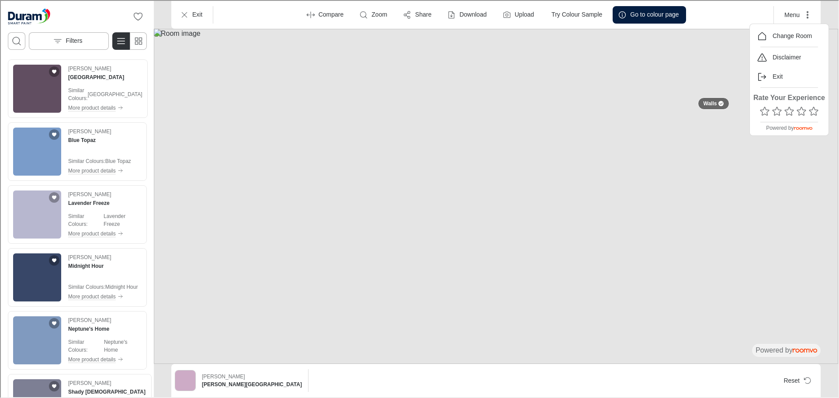
click at [791, 190] on div at bounding box center [418, 198] width 837 height 396
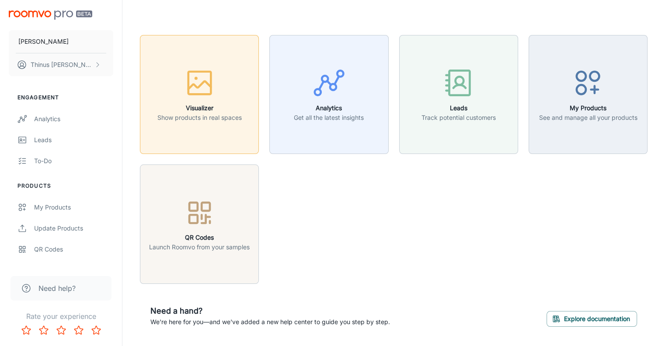
click at [203, 85] on icon "button" at bounding box center [199, 82] width 33 height 33
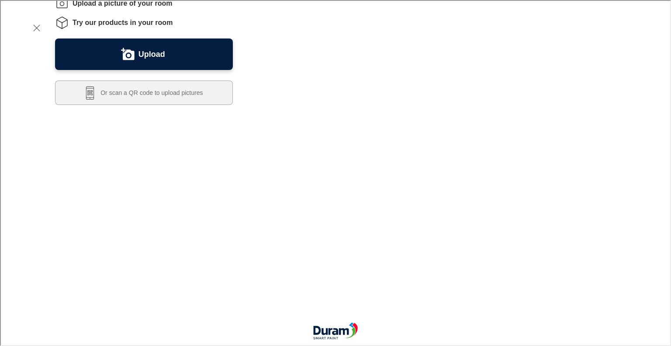
scroll to position [131, 0]
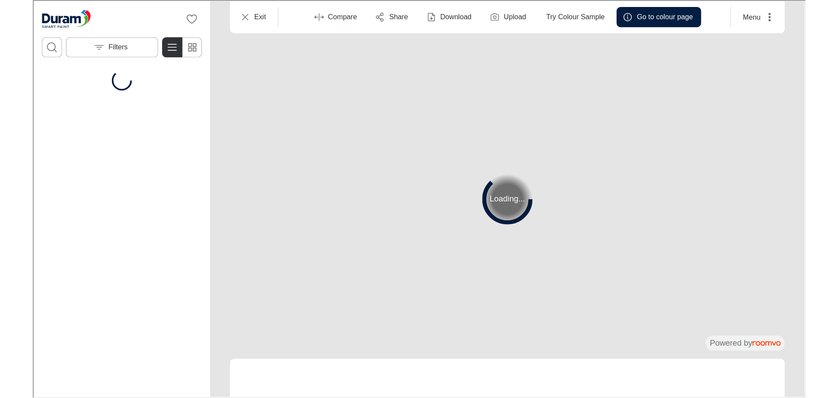
scroll to position [0, 0]
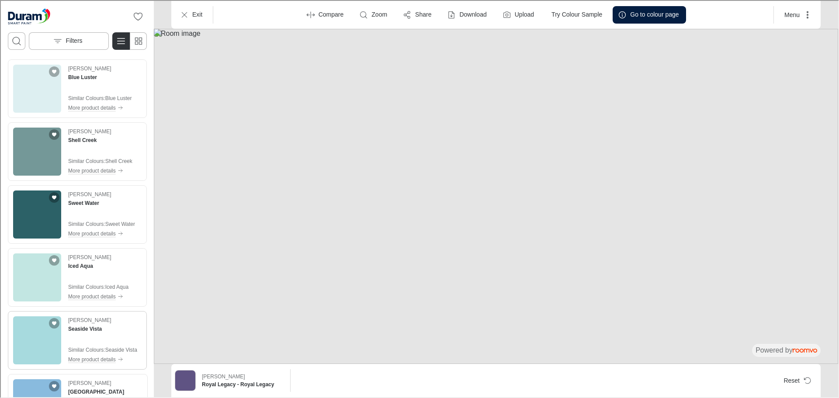
click at [28, 336] on img "See Seaside Vista in the room" at bounding box center [36, 339] width 48 height 48
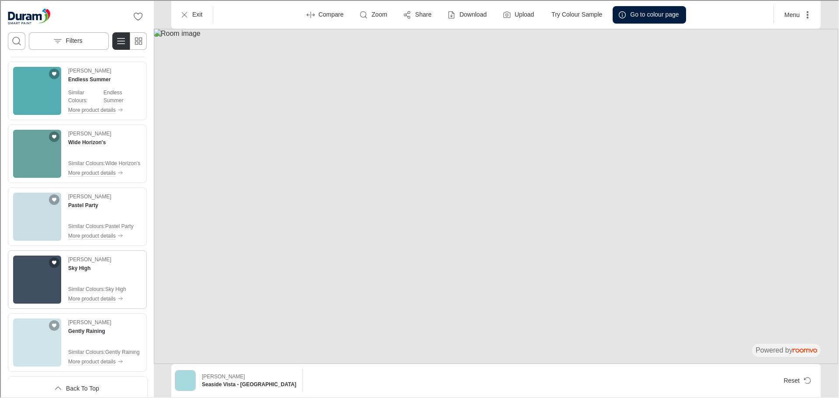
scroll to position [3233, 0]
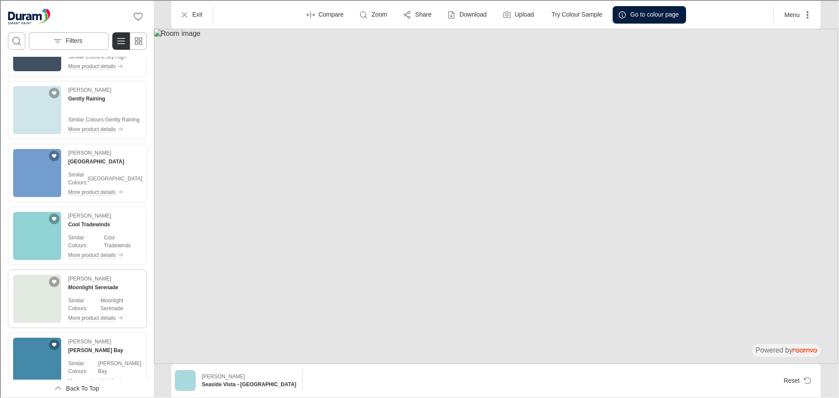
click at [33, 298] on img "See Moonlight Serenade in the room" at bounding box center [36, 298] width 48 height 48
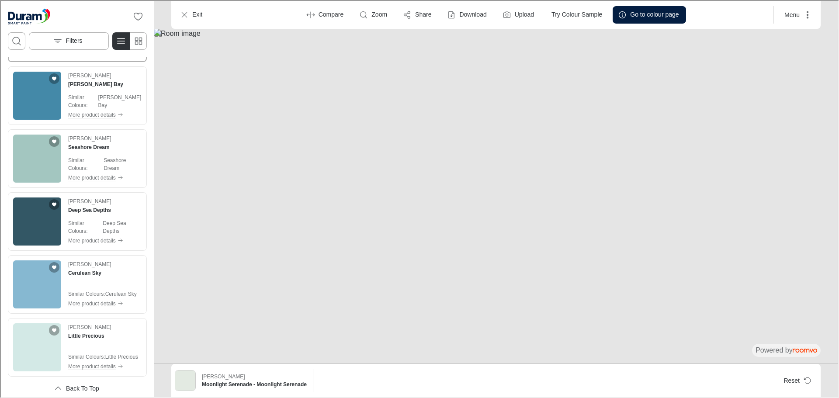
scroll to position [3762, 0]
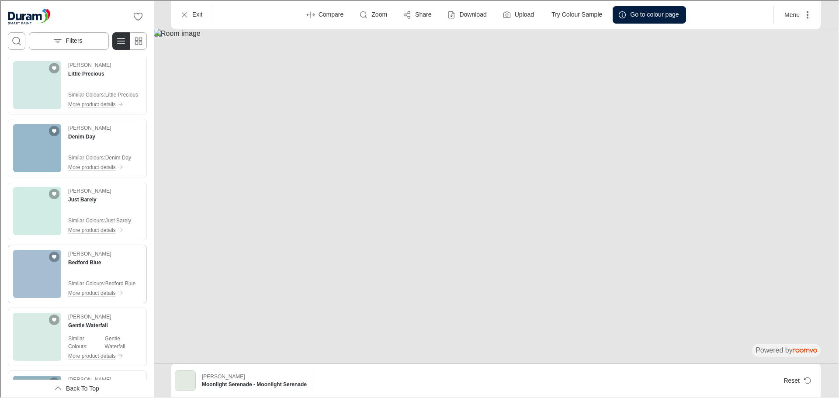
click at [41, 278] on img "See Bedford Blue in the room" at bounding box center [36, 273] width 48 height 48
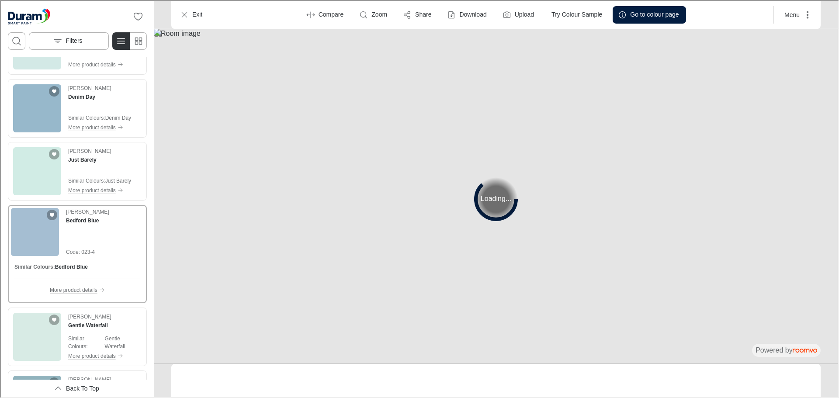
scroll to position [3722, 0]
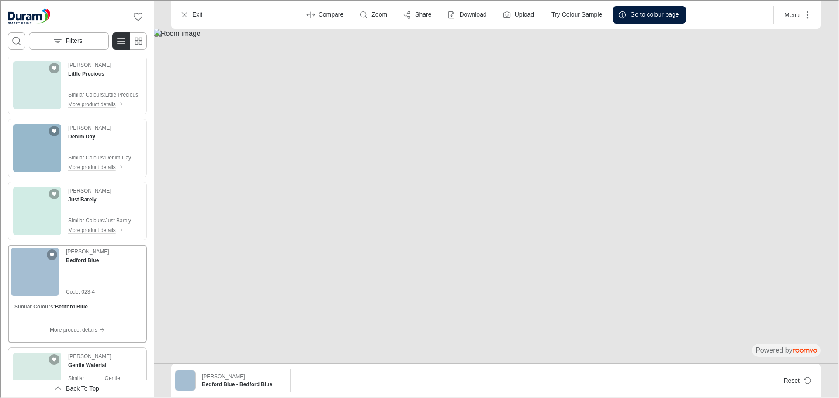
click at [36, 353] on img "See Gentle Waterfall in the room" at bounding box center [36, 376] width 48 height 48
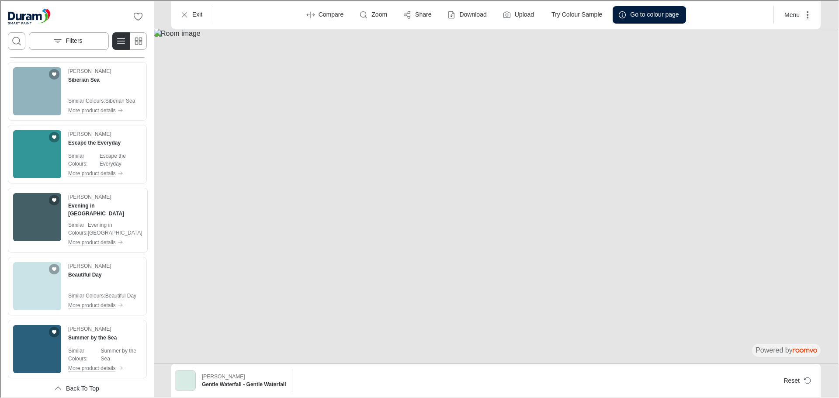
scroll to position [4071, 0]
click at [34, 336] on img "See Summer by the Sea in the room" at bounding box center [36, 347] width 48 height 48
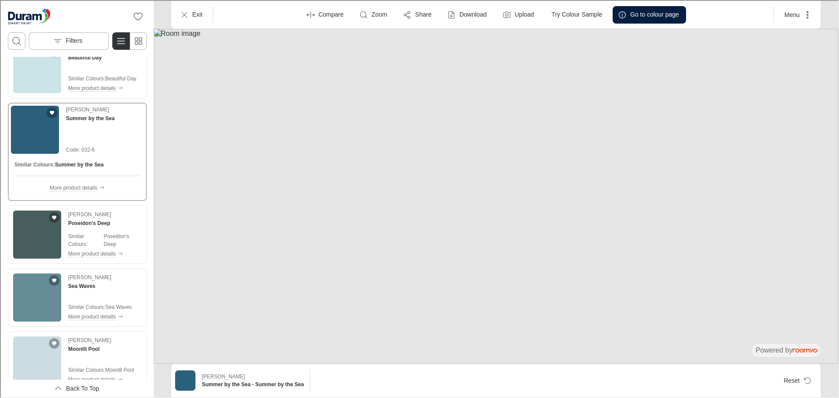
scroll to position [4250, 0]
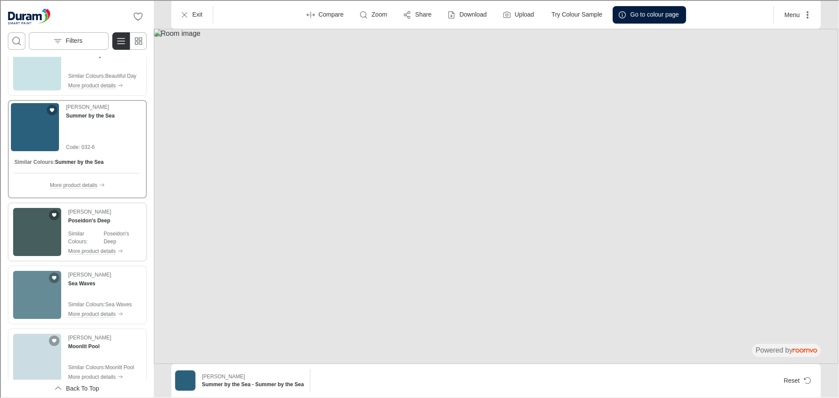
click at [42, 230] on img "See Poseidon's Deep in the room" at bounding box center [36, 231] width 48 height 48
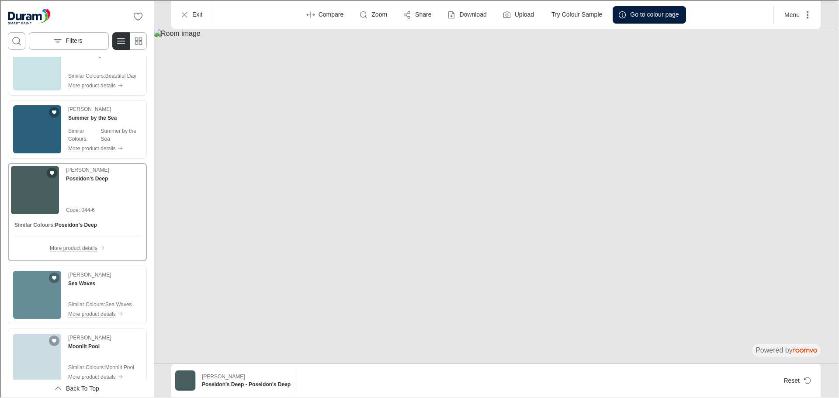
scroll to position [4556, 0]
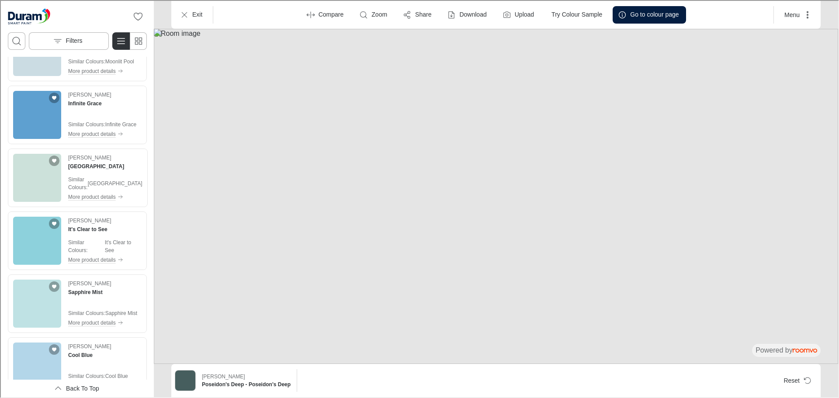
click at [497, 372] on div "Reset" at bounding box center [558, 379] width 516 height 17
click at [517, 16] on label "Upload" at bounding box center [523, 14] width 19 height 9
